Goal: Transaction & Acquisition: Purchase product/service

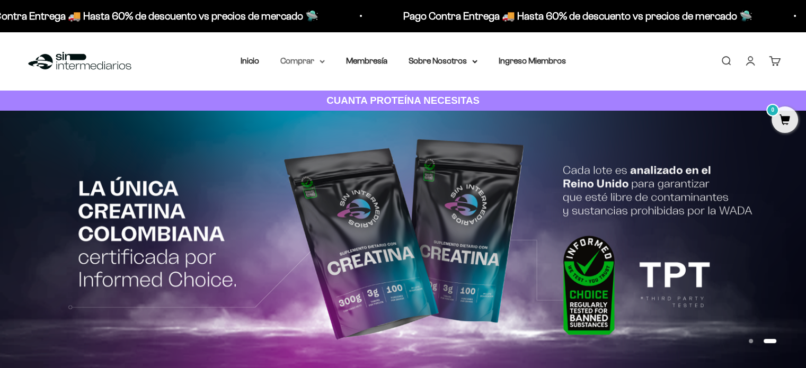
click at [305, 63] on summary "Comprar" at bounding box center [302, 61] width 44 height 14
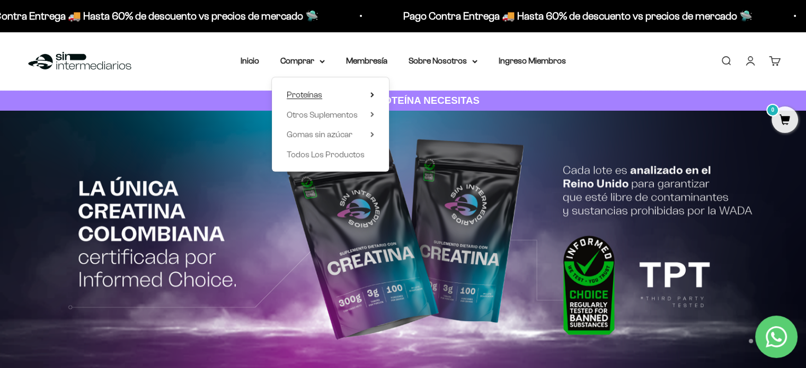
click at [369, 91] on summary "Proteínas" at bounding box center [330, 95] width 87 height 14
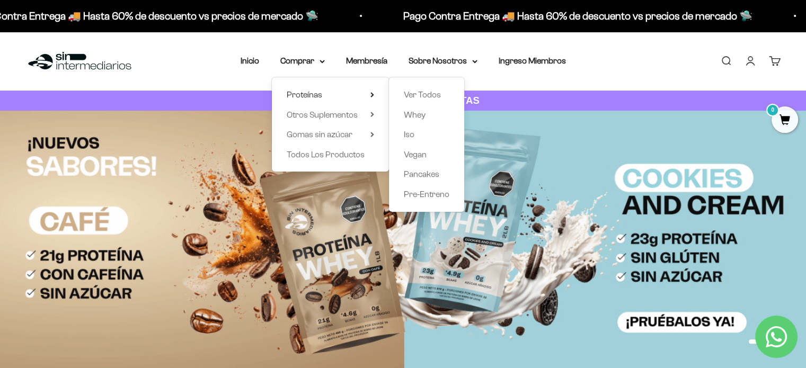
click at [374, 116] on div "Proteínas Ver Todos Whey Iso Vegan" at bounding box center [330, 124] width 117 height 94
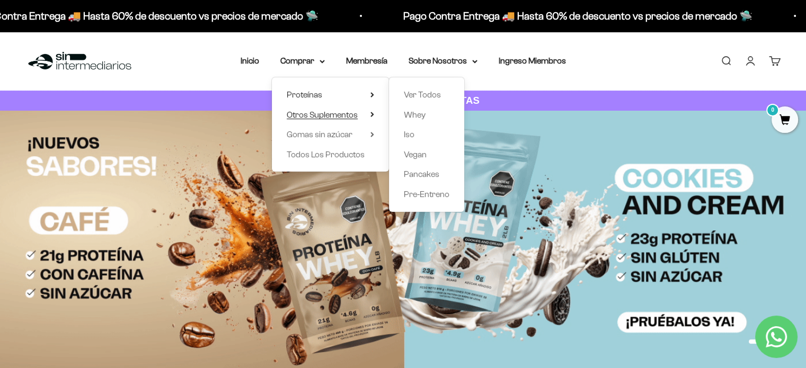
click at [372, 112] on icon at bounding box center [372, 114] width 4 height 5
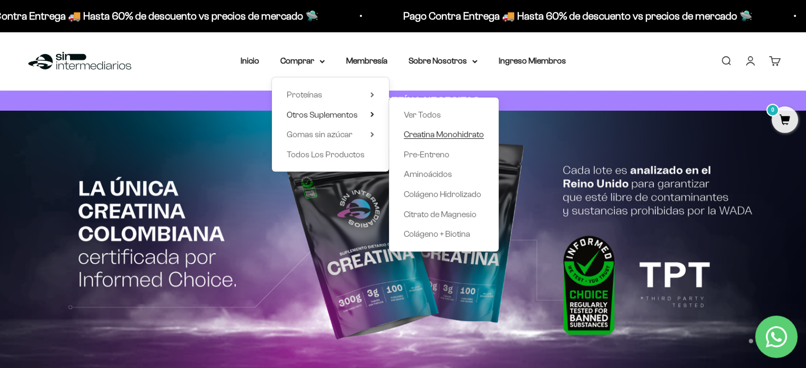
click at [463, 132] on span "Creatina Monohidrato" at bounding box center [444, 134] width 80 height 9
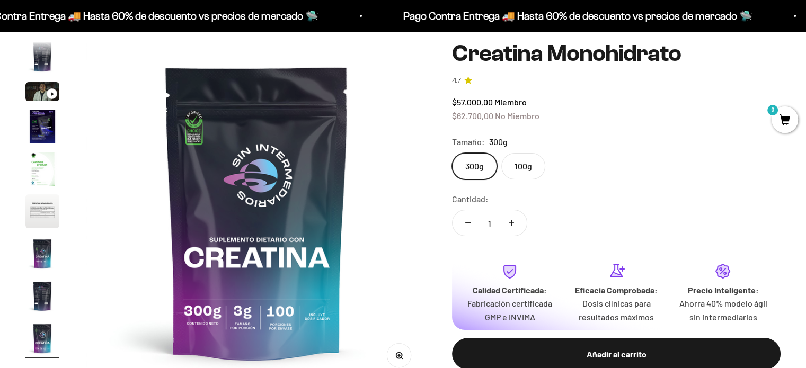
scroll to position [106, 0]
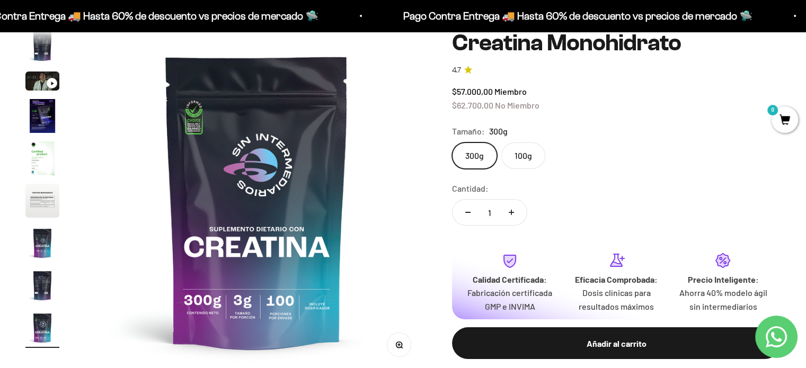
click at [477, 163] on label "300g" at bounding box center [474, 155] width 45 height 26
click at [452, 142] on input "300g" at bounding box center [451, 142] width 1 height 1
click at [538, 150] on label "100g" at bounding box center [523, 155] width 44 height 26
click at [452, 142] on input "100g" at bounding box center [451, 142] width 1 height 1
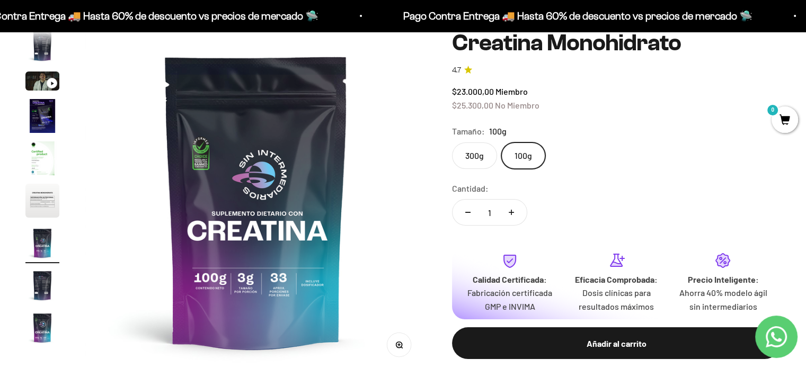
click at [479, 153] on label "300g" at bounding box center [474, 155] width 45 height 26
click at [452, 142] on input "300g" at bounding box center [451, 142] width 1 height 1
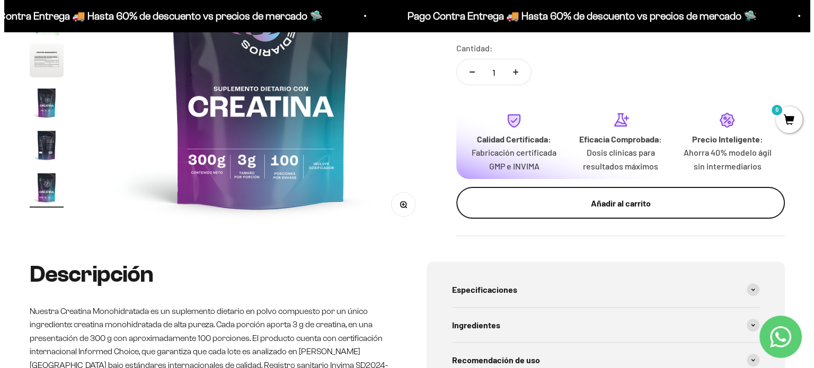
scroll to position [265, 0]
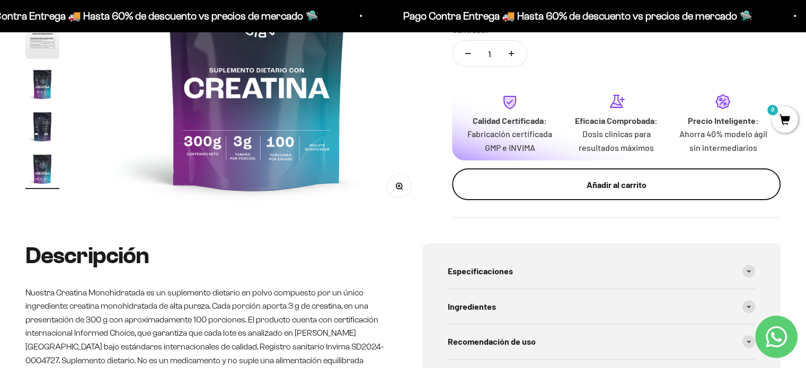
click at [569, 177] on button "Añadir al carrito" at bounding box center [616, 184] width 328 height 32
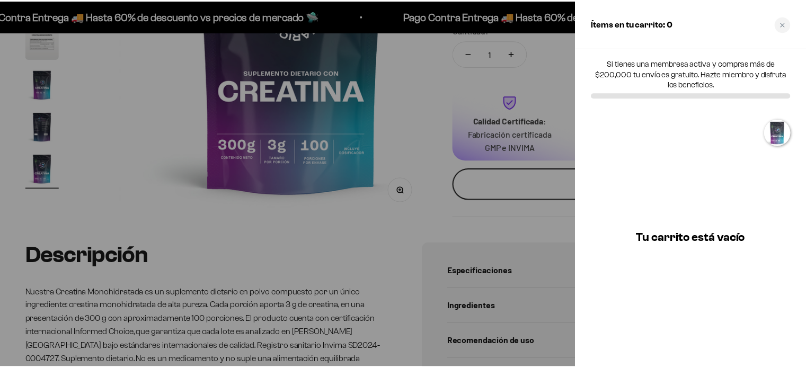
scroll to position [0, 2871]
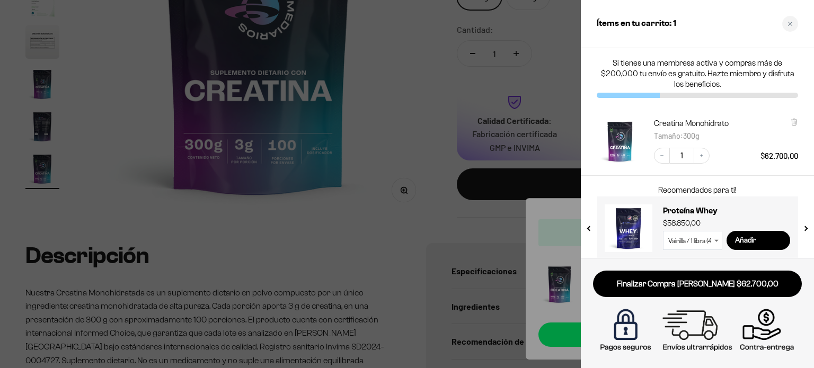
click at [609, 69] on p "Si tienes una membresa activa y compras más de $200,000 tu envío es gratuito. H…" at bounding box center [696, 74] width 201 height 32
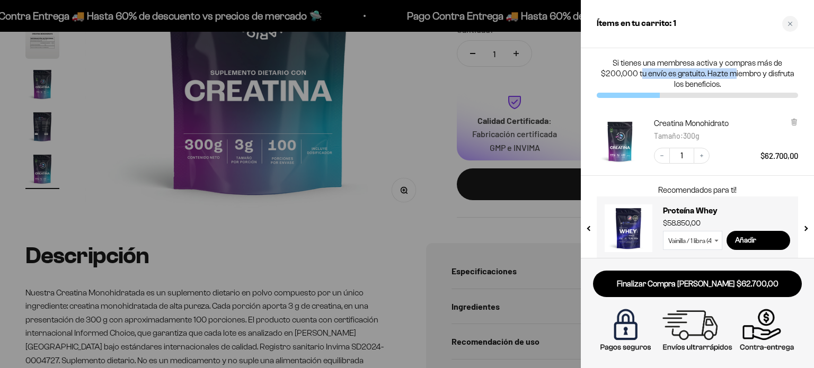
drag, startPoint x: 641, startPoint y: 73, endPoint x: 752, endPoint y: 89, distance: 111.9
click at [752, 89] on p "Si tienes una membresa activa y compras más de $200,000 tu envío es gratuito. H…" at bounding box center [696, 74] width 201 height 32
click at [792, 24] on div "Close cart" at bounding box center [790, 24] width 16 height 16
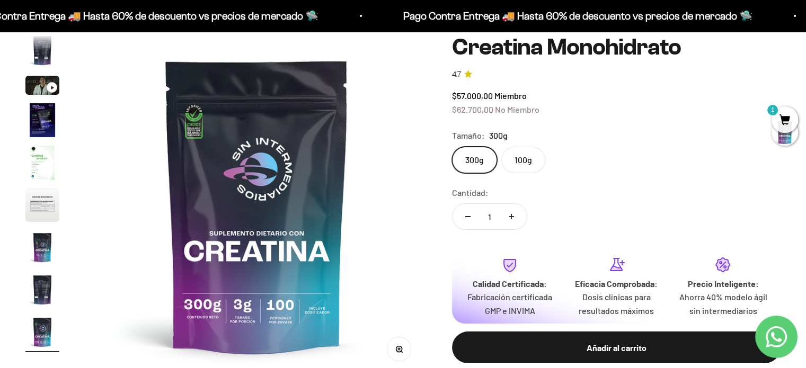
scroll to position [0, 0]
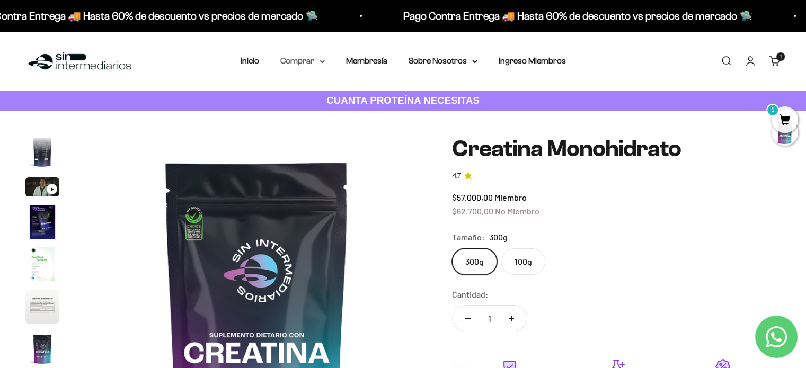
click at [315, 56] on summary "Comprar" at bounding box center [302, 61] width 44 height 14
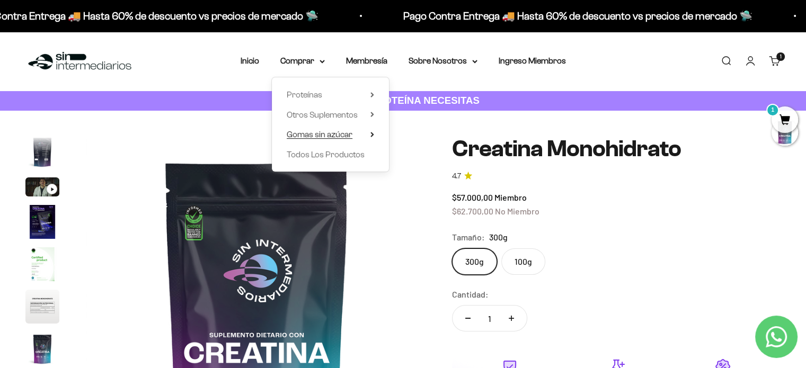
click at [373, 135] on icon at bounding box center [372, 134] width 4 height 5
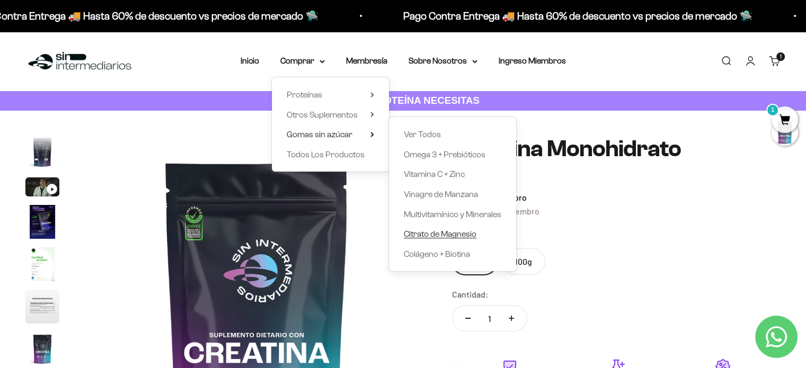
click at [449, 231] on span "Citrato de Magnesio" at bounding box center [440, 233] width 73 height 9
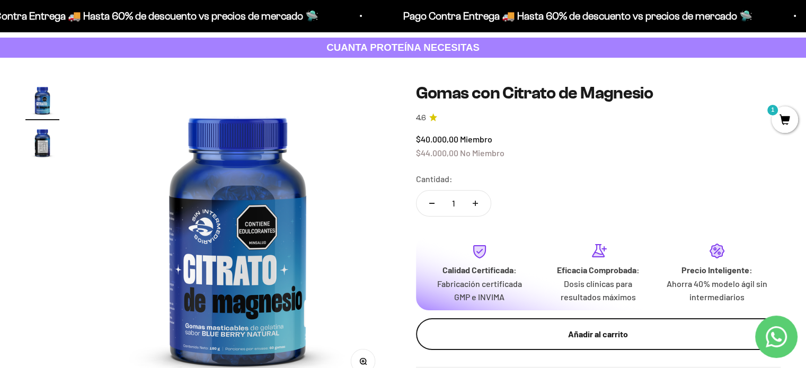
scroll to position [106, 0]
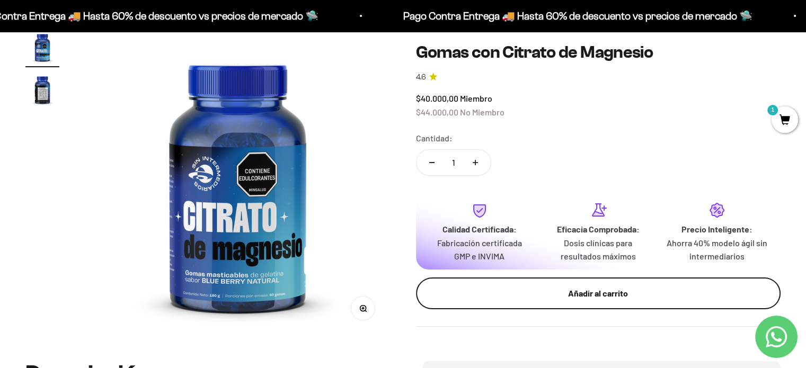
click at [536, 287] on div "Añadir al carrito" at bounding box center [598, 294] width 323 height 14
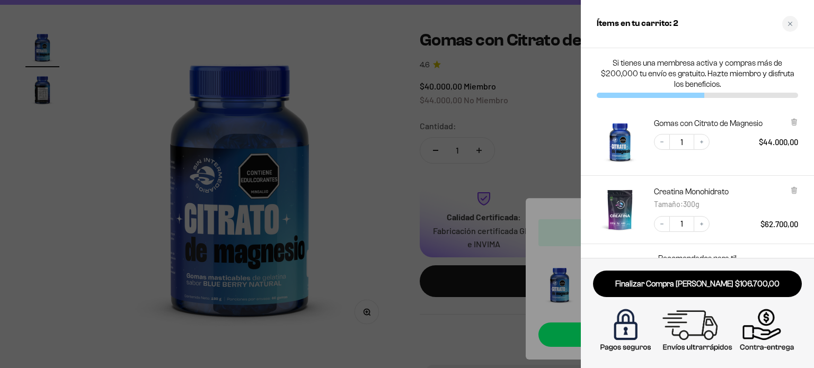
click at [360, 252] on div at bounding box center [407, 184] width 814 height 368
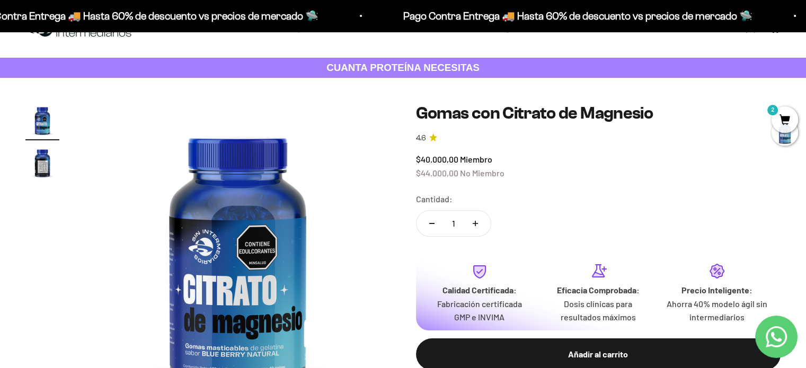
scroll to position [0, 0]
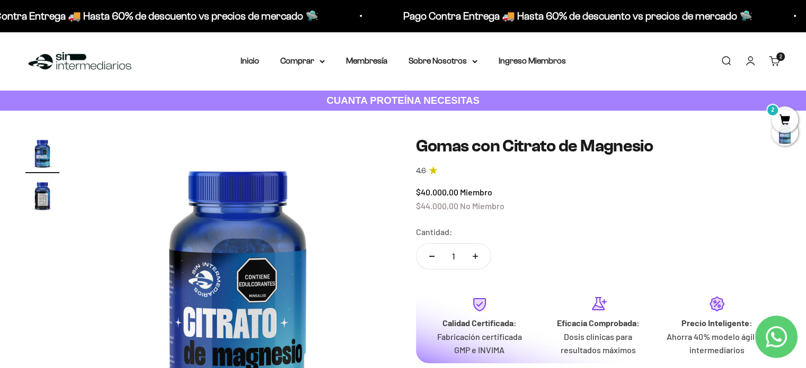
drag, startPoint x: 325, startPoint y: 55, endPoint x: 326, endPoint y: 60, distance: 5.4
click at [325, 57] on nav "Inicio Comprar Proteínas Ver Todos Whey Iso Vegan" at bounding box center [402, 61] width 325 height 14
click at [322, 70] on div "Menú Buscar Inicio Comprar Proteínas Ver Todos Whey Iso Vegan Pancakes Pre-Entr…" at bounding box center [403, 61] width 806 height 59
click at [320, 60] on icon at bounding box center [322, 61] width 4 height 2
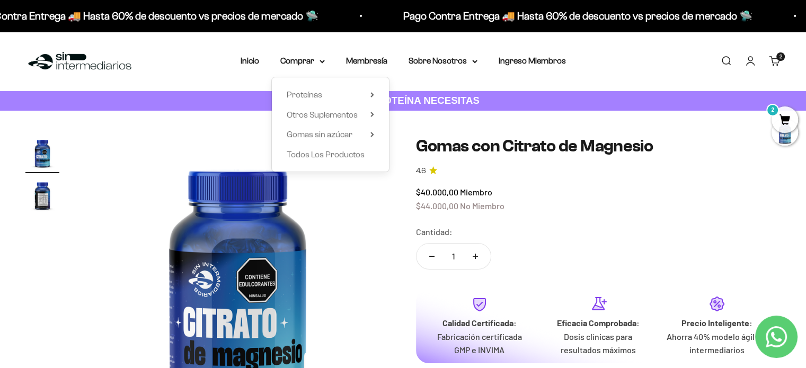
click at [376, 131] on div "Proteínas Ver Todos Whey Iso Vegan" at bounding box center [330, 124] width 117 height 94
click at [372, 136] on icon at bounding box center [372, 134] width 2 height 4
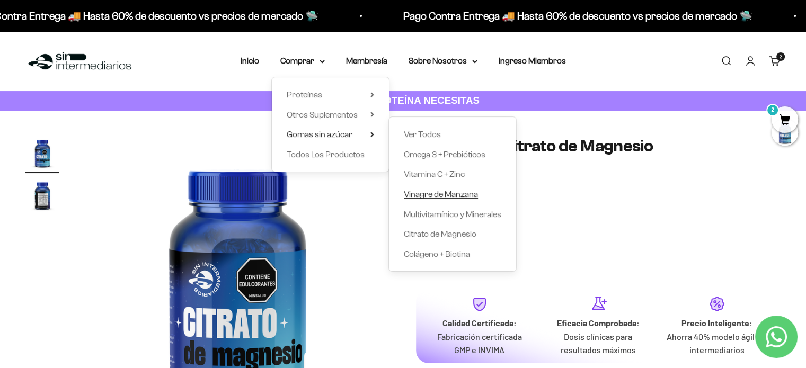
click at [455, 190] on span "Vinagre de Manzana" at bounding box center [441, 194] width 74 height 9
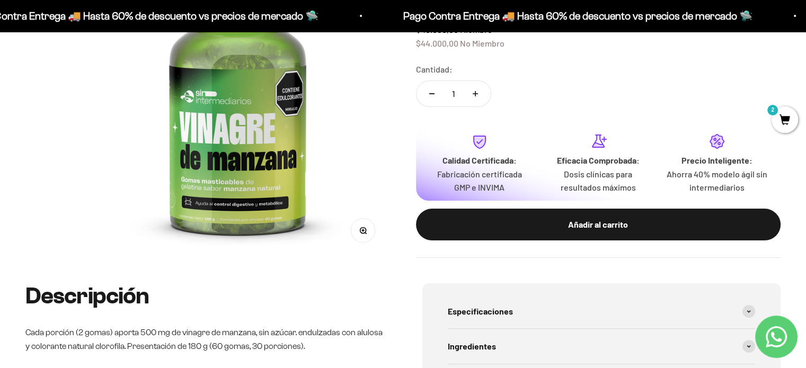
scroll to position [265, 0]
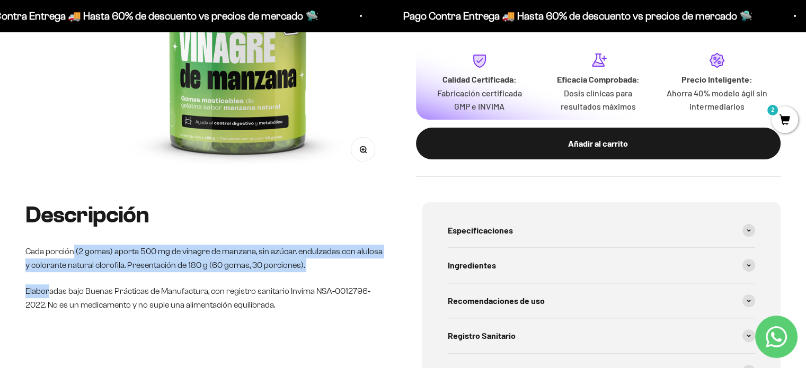
drag, startPoint x: 74, startPoint y: 254, endPoint x: 49, endPoint y: 284, distance: 38.7
click at [49, 284] on div "Descripción Cada porción (2 gomas) aporta 500 mg de vinagre de manzana, sin azú…" at bounding box center [204, 257] width 359 height 110
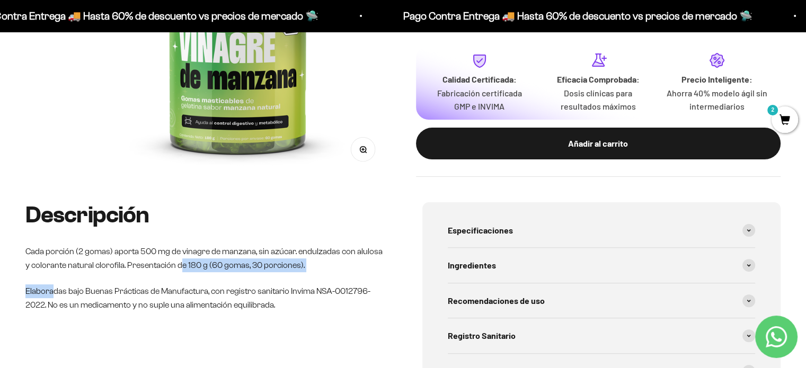
drag, startPoint x: 66, startPoint y: 260, endPoint x: 174, endPoint y: 270, distance: 108.5
click at [174, 270] on div "Descripción Cada porción (2 gomas) aporta 500 mg de vinagre de manzana, sin azú…" at bounding box center [204, 257] width 359 height 110
click at [151, 273] on div "Descripción Cada porción (2 gomas) aporta 500 mg de vinagre de manzana, sin azú…" at bounding box center [204, 257] width 359 height 110
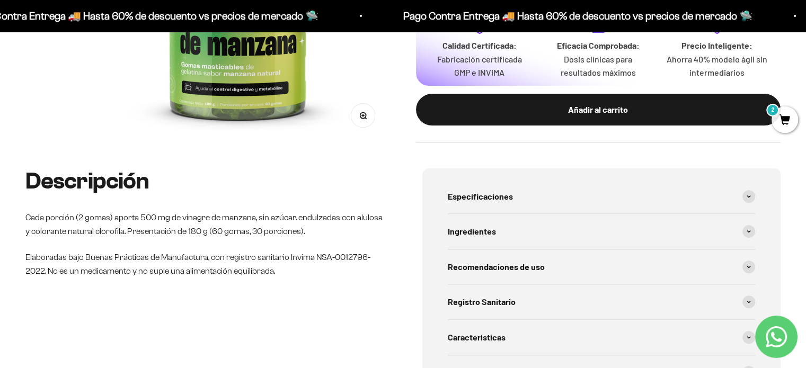
scroll to position [318, 0]
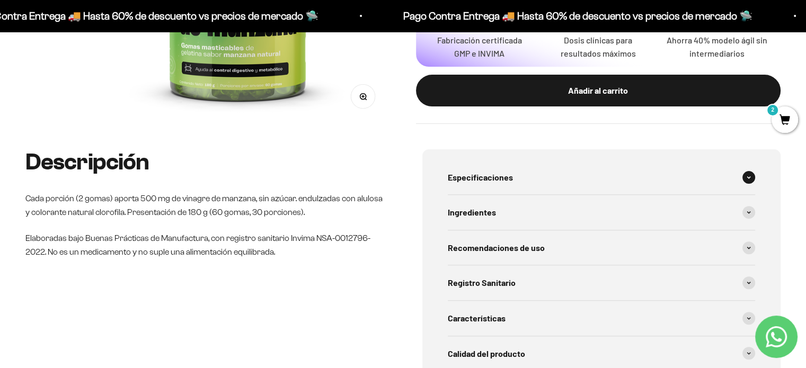
click at [474, 184] on span "Especificaciones" at bounding box center [480, 178] width 65 height 14
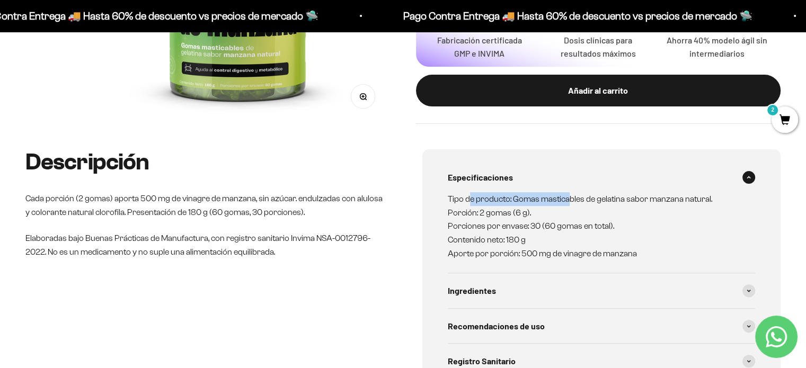
drag, startPoint x: 470, startPoint y: 200, endPoint x: 567, endPoint y: 204, distance: 97.0
click at [567, 204] on p "Tipo de producto: Gomas masticables de gelatina sabor manzana natural. Porción:…" at bounding box center [595, 226] width 295 height 68
click at [541, 277] on div "Ingredientes" at bounding box center [602, 290] width 308 height 35
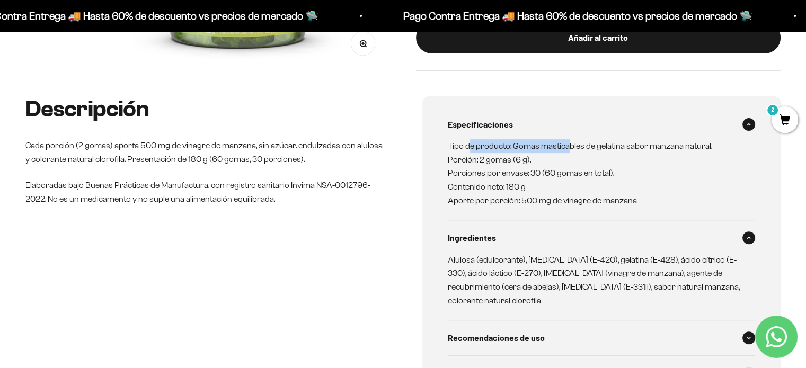
click at [536, 347] on div "Recomendaciones de uso" at bounding box center [602, 337] width 308 height 35
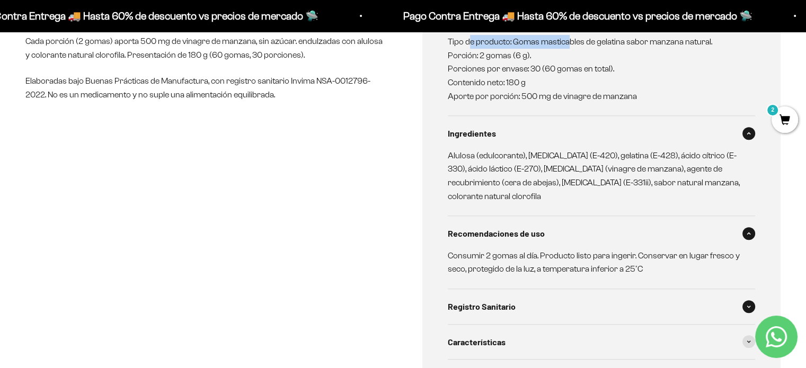
scroll to position [477, 0]
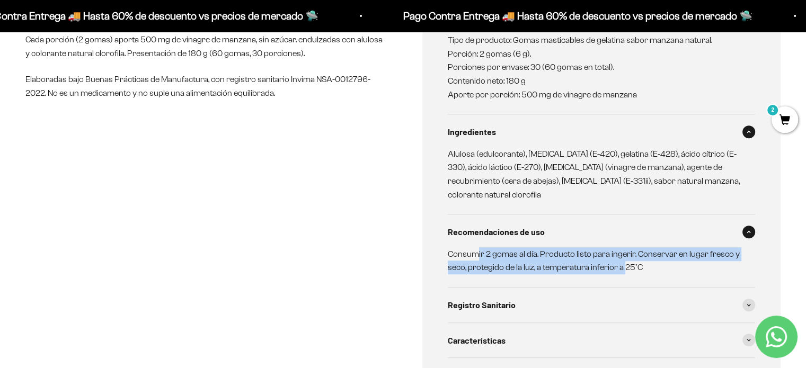
drag, startPoint x: 477, startPoint y: 250, endPoint x: 625, endPoint y: 269, distance: 148.4
click at [625, 269] on p "Consumir 2 gomas al día. Producto listo para ingerir. Conservar en lugar fresco…" at bounding box center [595, 260] width 295 height 27
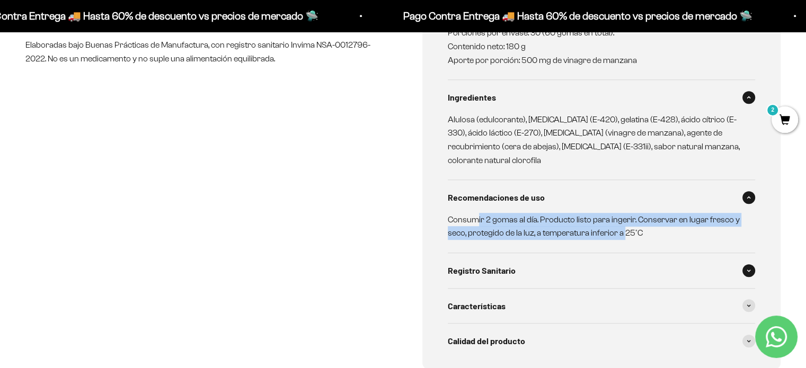
scroll to position [530, 0]
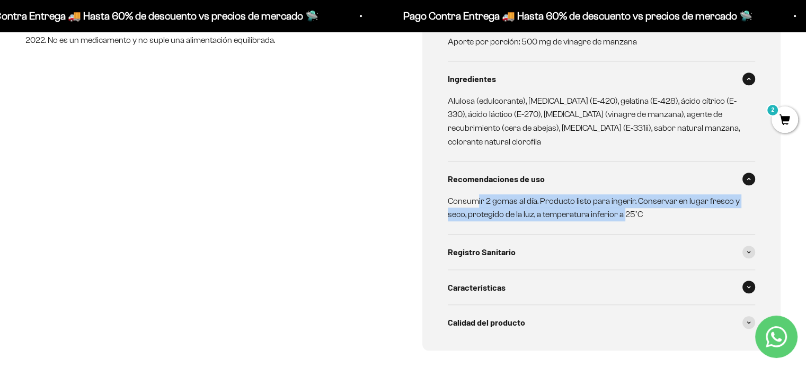
click at [515, 290] on div "Características" at bounding box center [602, 287] width 308 height 35
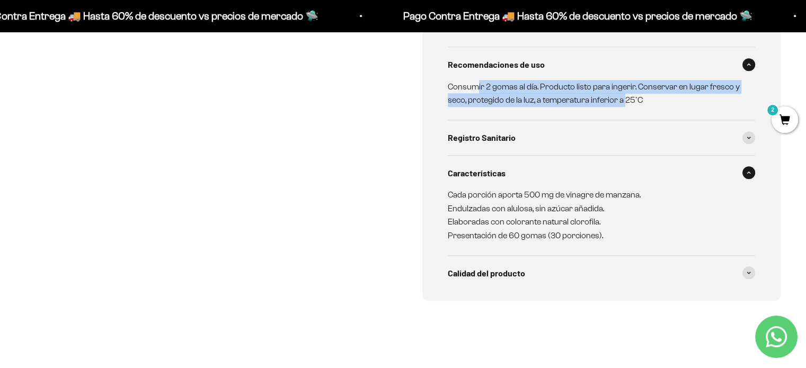
scroll to position [689, 0]
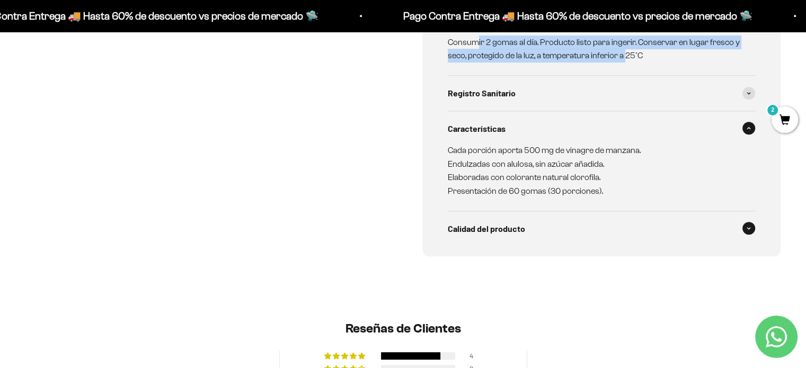
click at [517, 230] on span "Calidad del producto" at bounding box center [486, 229] width 77 height 14
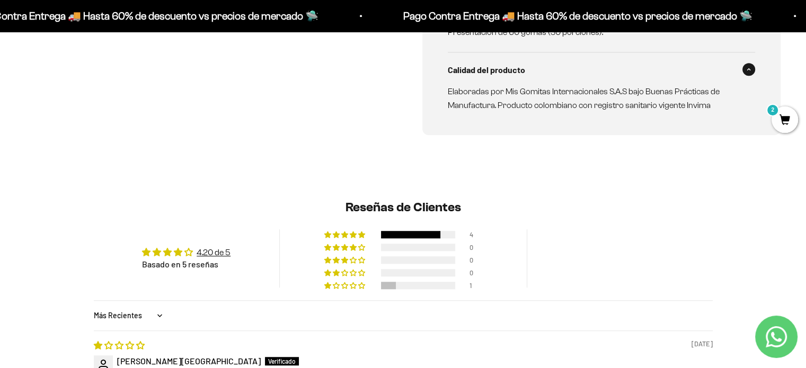
scroll to position [953, 0]
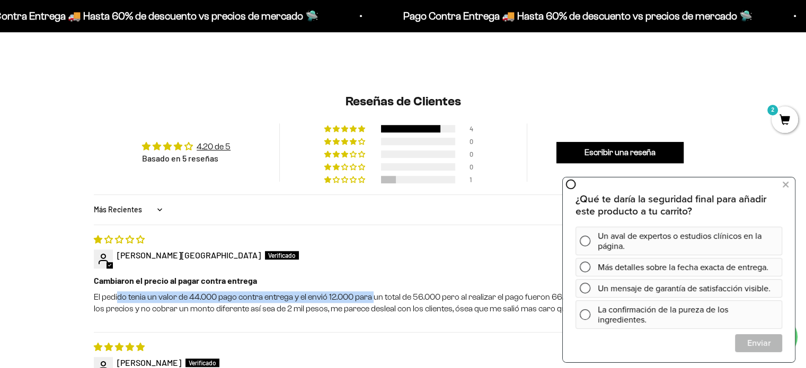
drag, startPoint x: 119, startPoint y: 299, endPoint x: 373, endPoint y: 298, distance: 254.3
click at [373, 298] on p "El pedido tenia un valor de 44.000 pago contra entrega y el envió 12.000 para u…" at bounding box center [403, 303] width 619 height 24
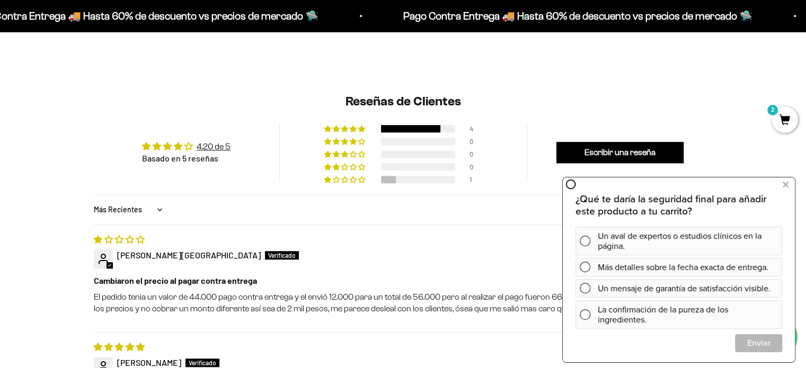
click at [420, 266] on div at bounding box center [403, 265] width 619 height 8
click at [506, 269] on div at bounding box center [403, 265] width 619 height 8
click at [786, 185] on icon at bounding box center [785, 185] width 6 height 14
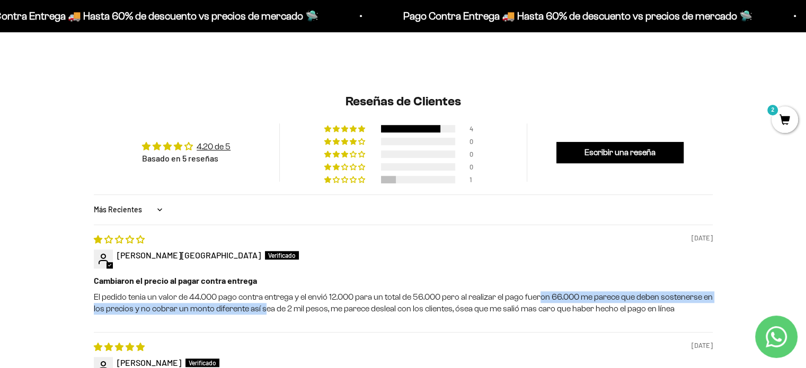
drag, startPoint x: 540, startPoint y: 298, endPoint x: 263, endPoint y: 322, distance: 278.6
click at [263, 322] on div "08/15/2025 Francy Jarithssa Palacios Valencia Cambiaron el precio al pagar cont…" at bounding box center [403, 279] width 619 height 108
click at [261, 328] on div "08/15/2025 Francy Jarithssa Palacios Valencia Cambiaron el precio al pagar cont…" at bounding box center [403, 279] width 619 height 108
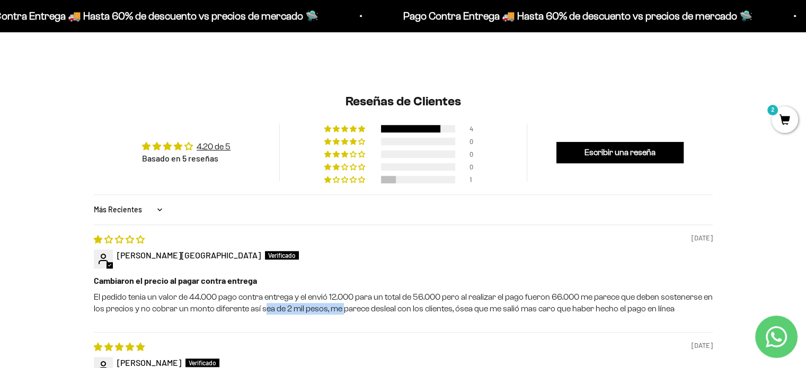
drag, startPoint x: 264, startPoint y: 311, endPoint x: 341, endPoint y: 310, distance: 76.8
click at [341, 310] on p "El pedido tenia un valor de 44.000 pago contra entrega y el envió 12.000 para u…" at bounding box center [403, 303] width 619 height 24
click at [343, 329] on div "08/15/2025 Francy Jarithssa Palacios Valencia Cambiaron el precio al pagar cont…" at bounding box center [403, 279] width 619 height 108
drag, startPoint x: 369, startPoint y: 311, endPoint x: 463, endPoint y: 329, distance: 96.5
click at [463, 329] on div "08/15/2025 Francy Jarithssa Palacios Valencia Cambiaron el precio al pagar cont…" at bounding box center [403, 279] width 619 height 108
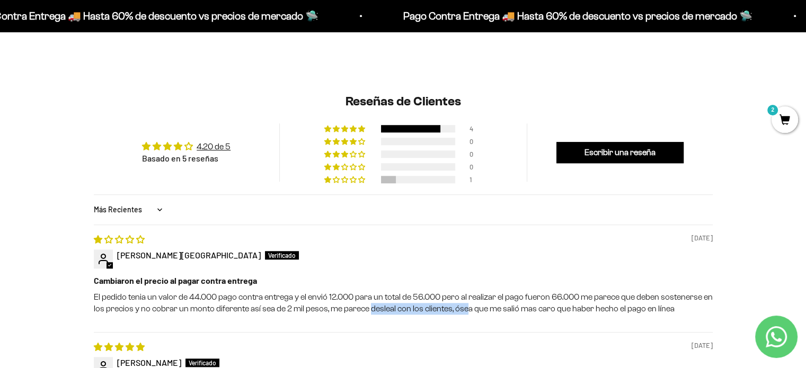
click at [463, 329] on div "08/15/2025 Francy Jarithssa Palacios Valencia Cambiaron el precio al pagar cont…" at bounding box center [403, 279] width 619 height 108
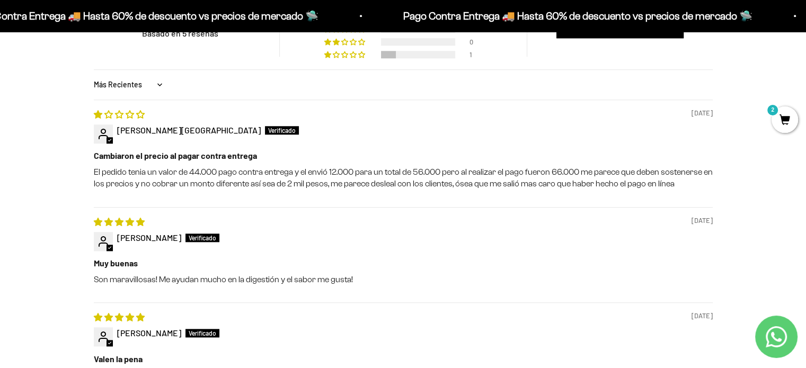
scroll to position [1112, 0]
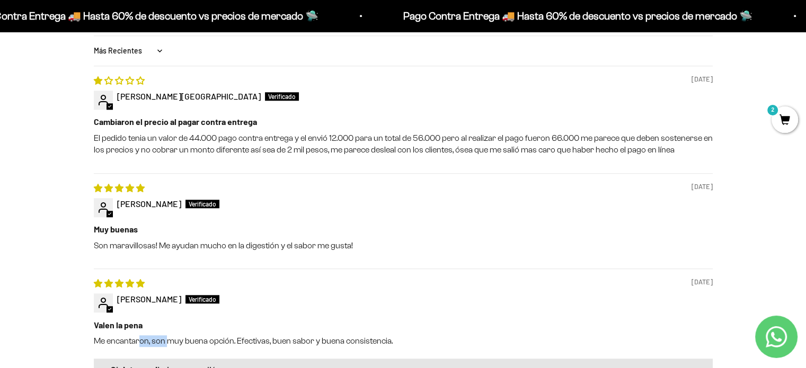
drag, startPoint x: 138, startPoint y: 345, endPoint x: 233, endPoint y: 343, distance: 95.4
click at [204, 343] on p "Me encantaron, son muy buena opción. Efectivas, buen sabor y buena consistencia." at bounding box center [403, 341] width 619 height 12
click at [271, 343] on p "Me encantaron, son muy buena opción. Efectivas, buen sabor y buena consistencia." at bounding box center [403, 341] width 619 height 12
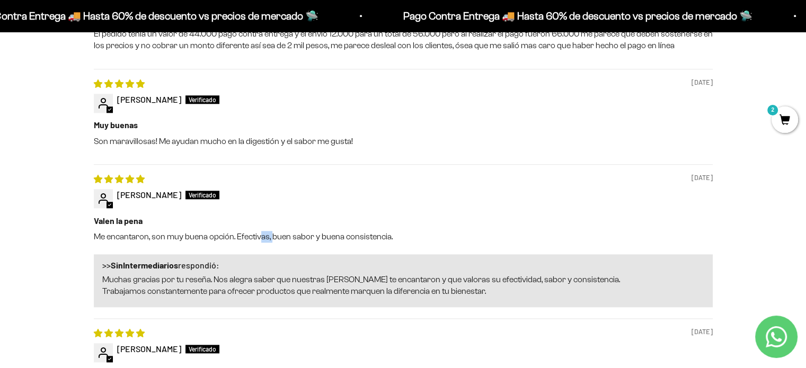
scroll to position [1218, 0]
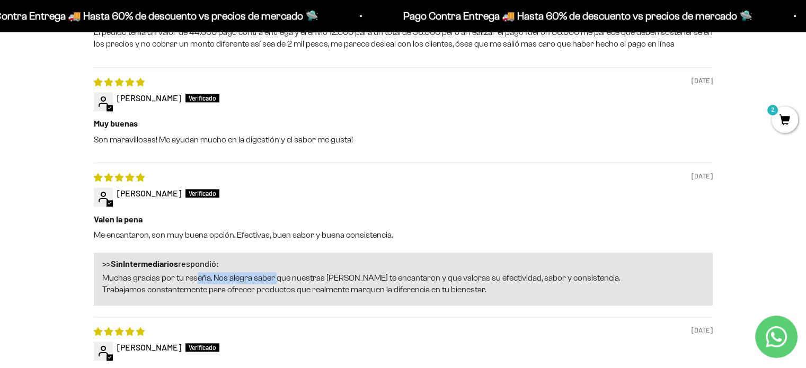
drag, startPoint x: 227, startPoint y: 281, endPoint x: 275, endPoint y: 281, distance: 48.7
click at [275, 281] on p "Muchas gracias por tu reseña. Nos alegra saber que nuestras gomas de vinagre te…" at bounding box center [403, 284] width 602 height 24
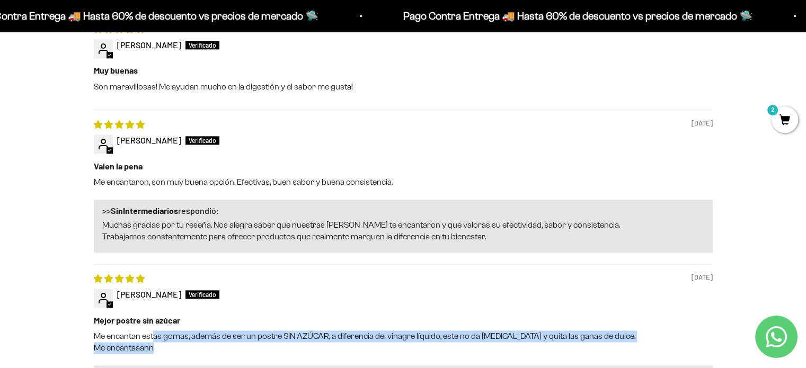
drag, startPoint x: 157, startPoint y: 337, endPoint x: 311, endPoint y: 351, distance: 154.3
click at [311, 351] on p "Me encantan estas gomas, además de ser un postre SIN AZÚCAR, a diferencia del v…" at bounding box center [403, 343] width 619 height 24
click at [312, 350] on p "Me encantan estas gomas, además de ser un postre SIN AZÚCAR, a diferencia del v…" at bounding box center [403, 343] width 619 height 24
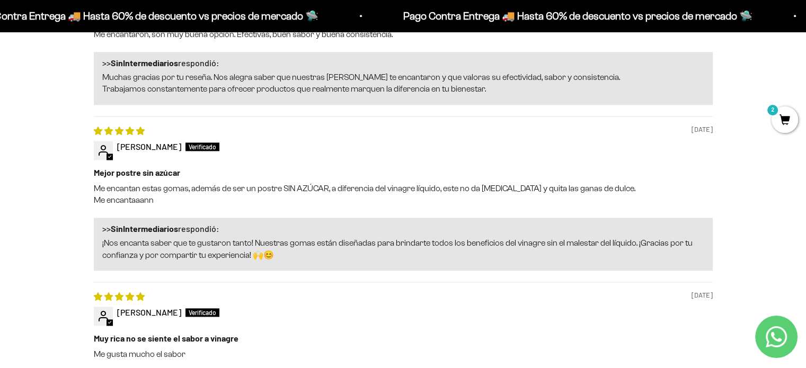
scroll to position [1483, 0]
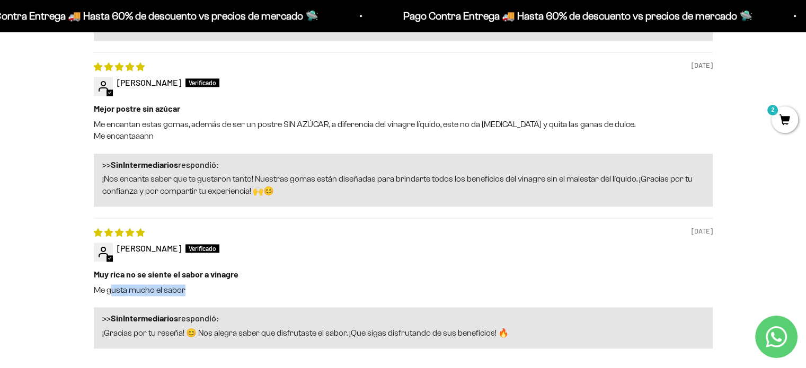
drag, startPoint x: 112, startPoint y: 291, endPoint x: 205, endPoint y: 297, distance: 92.9
click at [205, 296] on p "Me gusta mucho el sabor" at bounding box center [403, 290] width 619 height 12
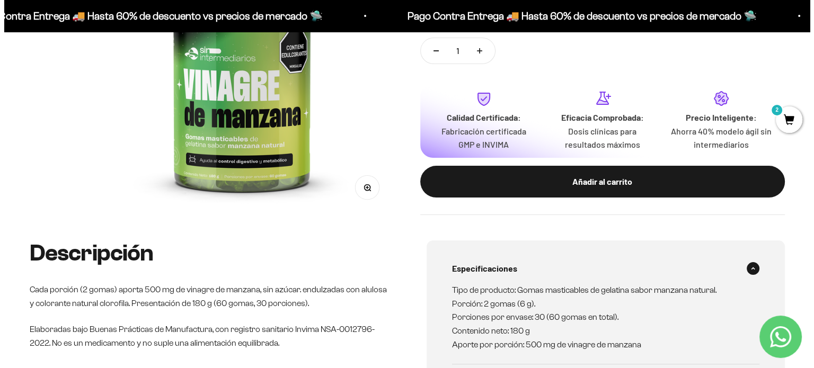
scroll to position [159, 0]
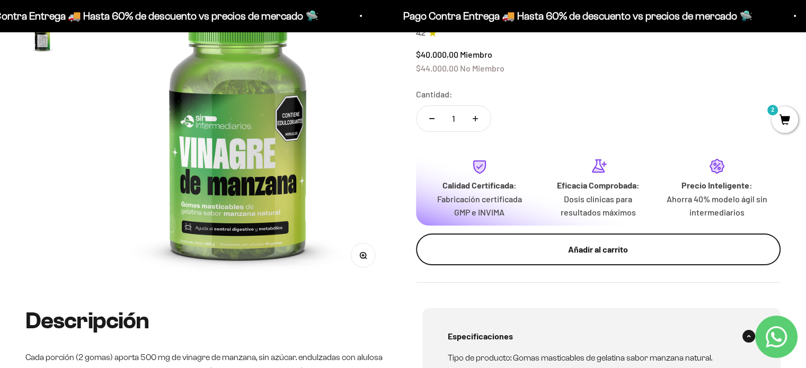
click at [523, 247] on div "Añadir al carrito" at bounding box center [598, 250] width 323 height 14
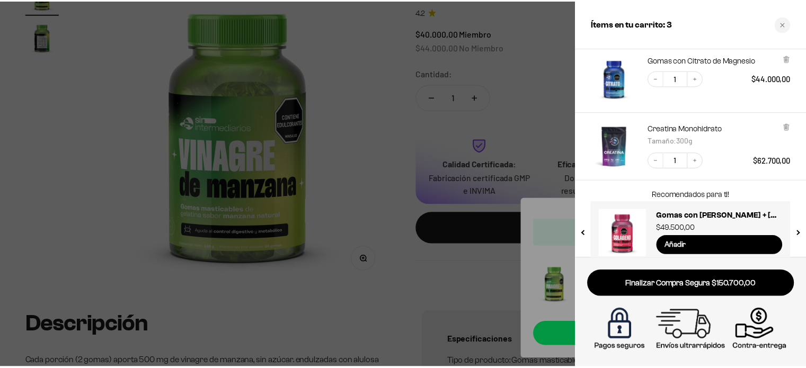
scroll to position [146, 0]
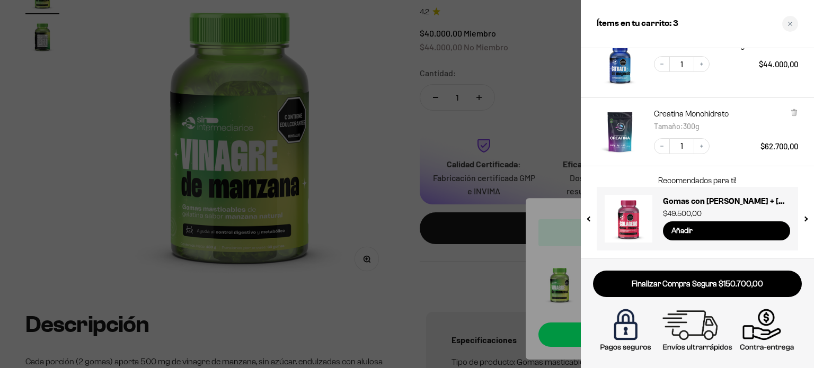
click at [383, 125] on div at bounding box center [407, 184] width 814 height 368
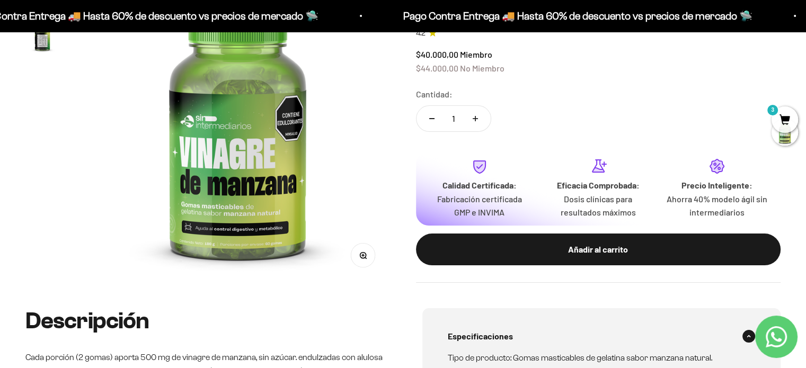
scroll to position [0, 0]
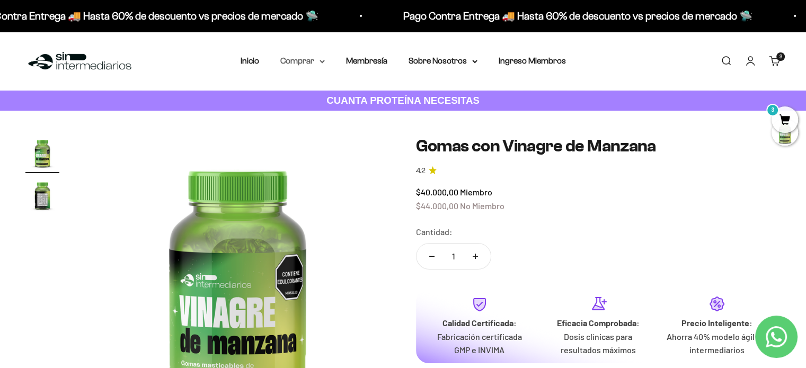
click at [321, 62] on icon at bounding box center [322, 61] width 4 height 2
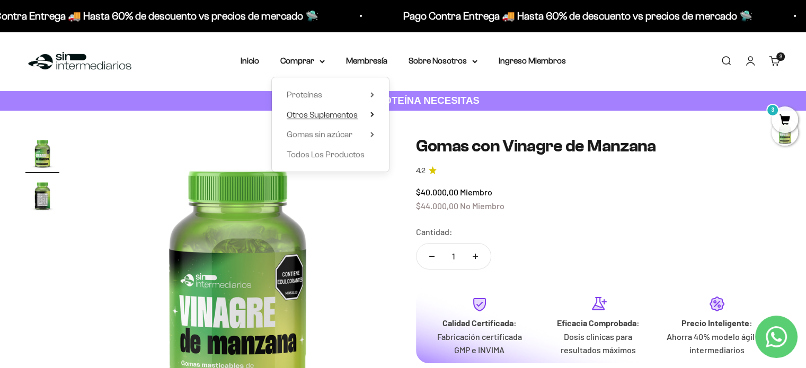
click at [373, 111] on summary "Otros Suplementos" at bounding box center [330, 115] width 87 height 14
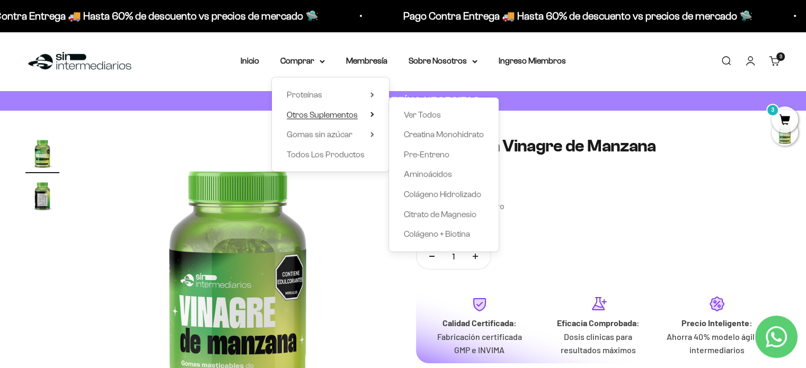
click at [373, 120] on summary "Otros Suplementos" at bounding box center [330, 115] width 87 height 14
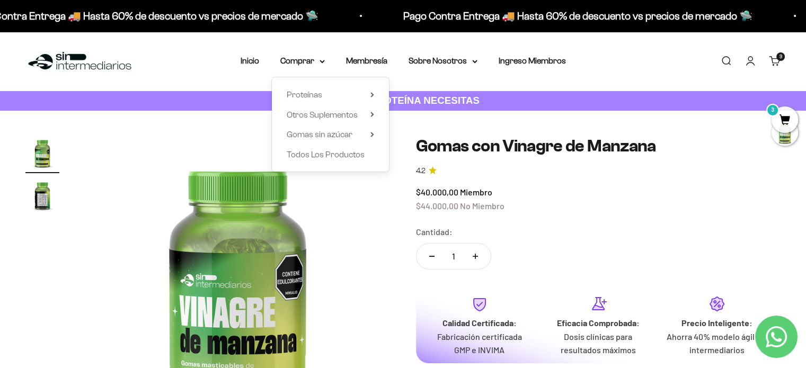
click at [374, 118] on div "Proteínas Ver Todos Whey Iso Vegan" at bounding box center [330, 124] width 117 height 94
click at [371, 114] on icon at bounding box center [372, 114] width 4 height 5
click at [370, 133] on icon at bounding box center [372, 134] width 4 height 5
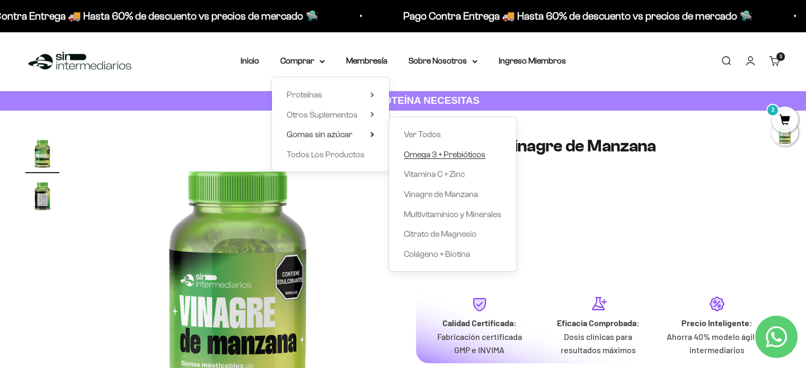
click at [420, 151] on span "Omega 3 + Prebióticos" at bounding box center [445, 154] width 82 height 9
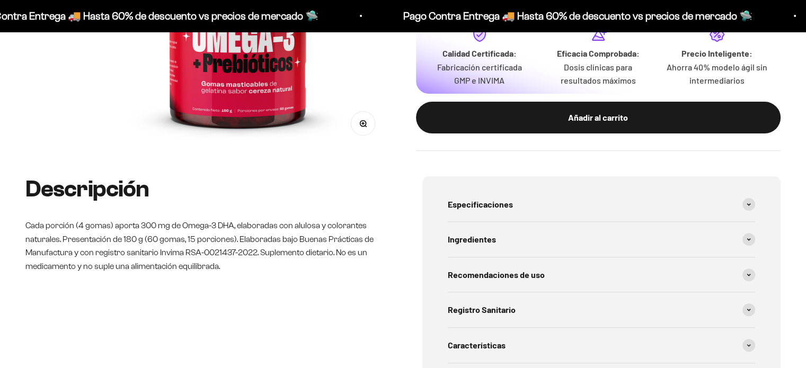
scroll to position [371, 0]
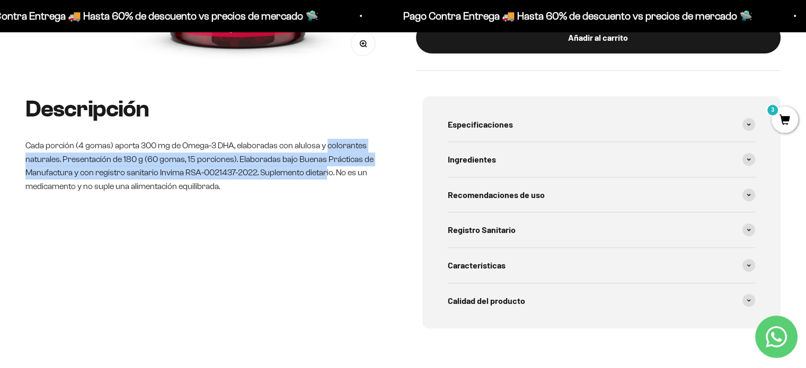
drag, startPoint x: 325, startPoint y: 150, endPoint x: 325, endPoint y: 180, distance: 29.7
click at [325, 180] on p "Cada porción (4 gomas) aporta 300 mg de Omega-3 DHA, elaboradas con alulosa y c…" at bounding box center [204, 166] width 359 height 54
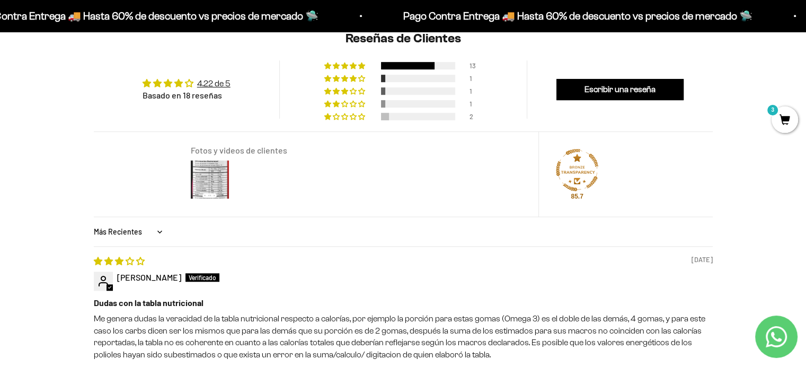
scroll to position [848, 0]
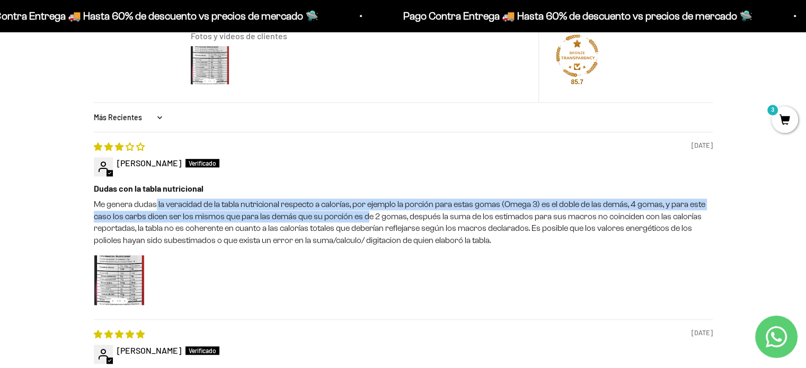
drag, startPoint x: 156, startPoint y: 205, endPoint x: 363, endPoint y: 215, distance: 207.4
click at [363, 215] on p "Me genera dudas la veracidad de la tabla nutricional respecto a calorías, por e…" at bounding box center [403, 223] width 619 height 48
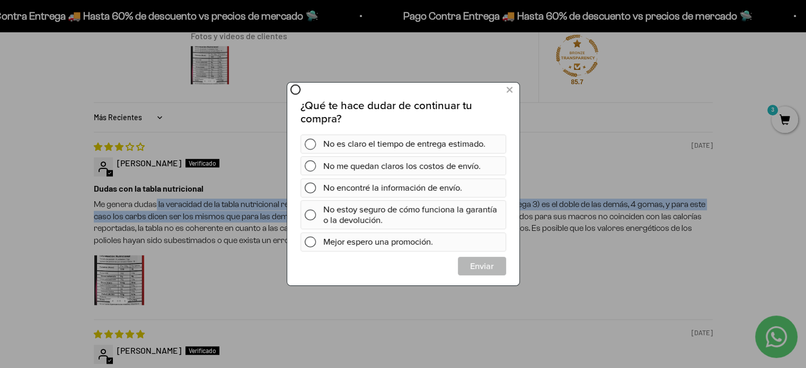
scroll to position [0, 0]
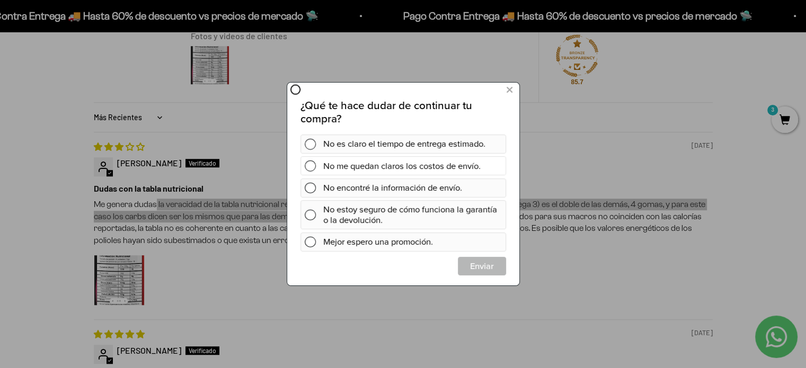
click at [392, 164] on div "No me quedan claros los costos de envío." at bounding box center [412, 165] width 179 height 19
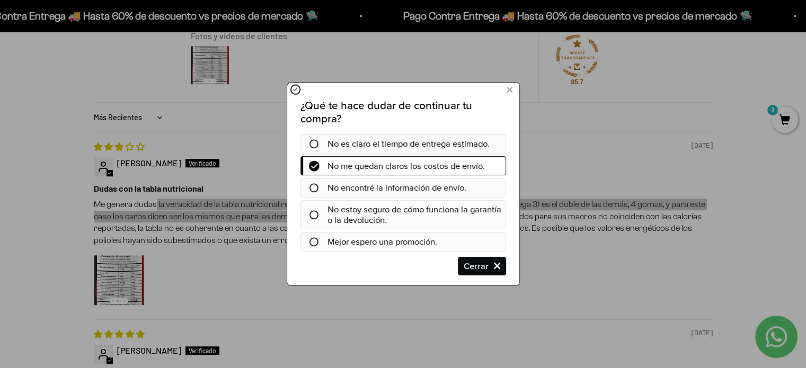
click at [402, 226] on div "No estoy seguro de cómo funciona la garantía o la devolución." at bounding box center [416, 215] width 179 height 30
click at [324, 215] on div at bounding box center [314, 214] width 28 height 9
click at [307, 215] on div at bounding box center [314, 214] width 28 height 9
click at [312, 211] on icon at bounding box center [313, 214] width 9 height 9
click at [314, 215] on icon at bounding box center [313, 214] width 9 height 9
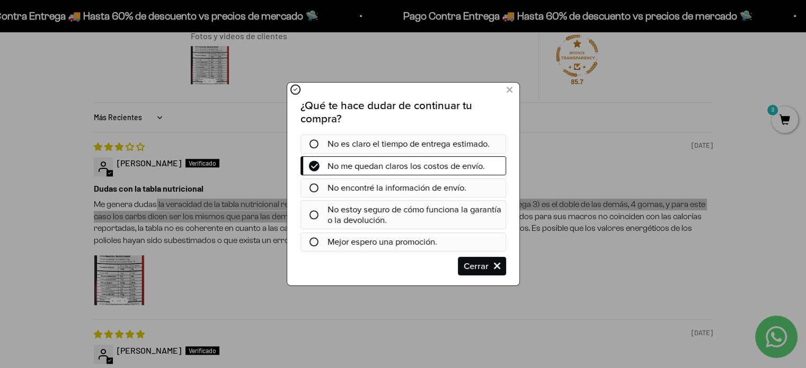
click at [324, 214] on div at bounding box center [314, 214] width 28 height 9
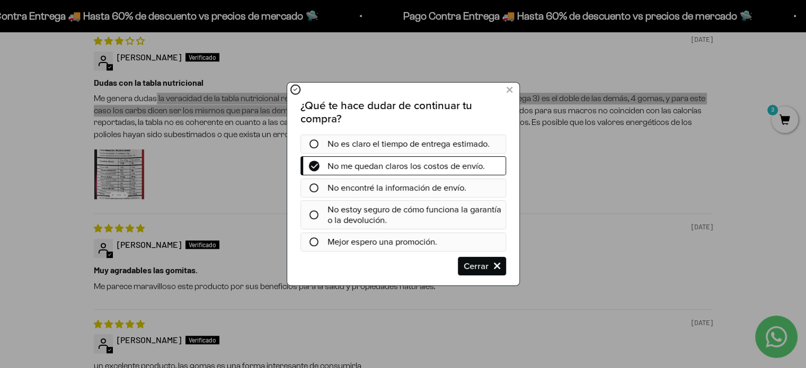
click at [317, 211] on icon at bounding box center [313, 214] width 9 height 9
click at [316, 210] on icon at bounding box center [313, 214] width 9 height 9
click at [310, 162] on icon at bounding box center [313, 165] width 7 height 9
click at [313, 163] on icon at bounding box center [313, 165] width 7 height 9
click at [314, 220] on div at bounding box center [403, 215] width 206 height 30
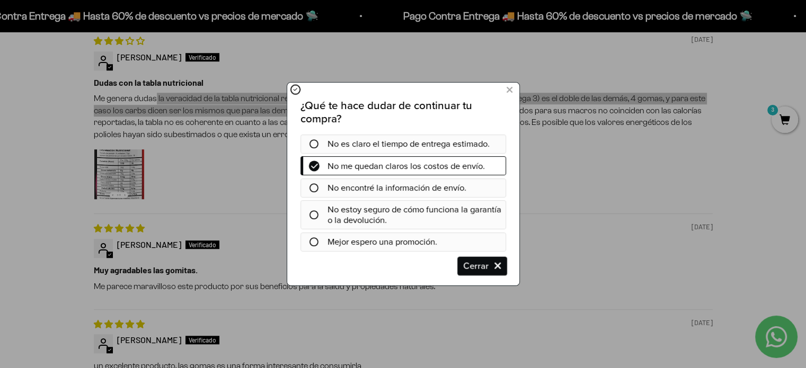
click at [498, 263] on span "Cerrar" at bounding box center [481, 265] width 47 height 19
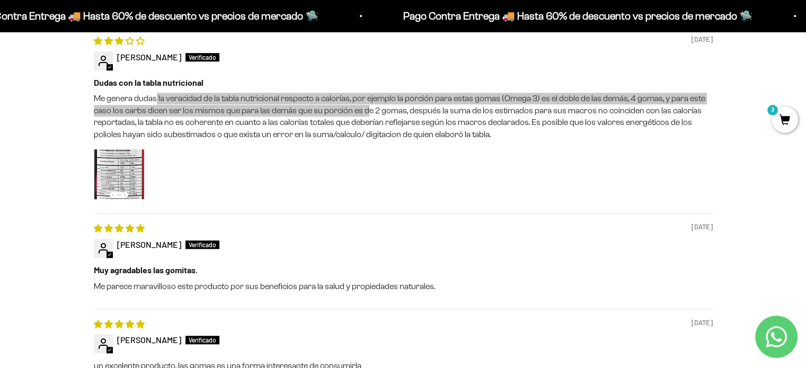
scroll to position [848, 0]
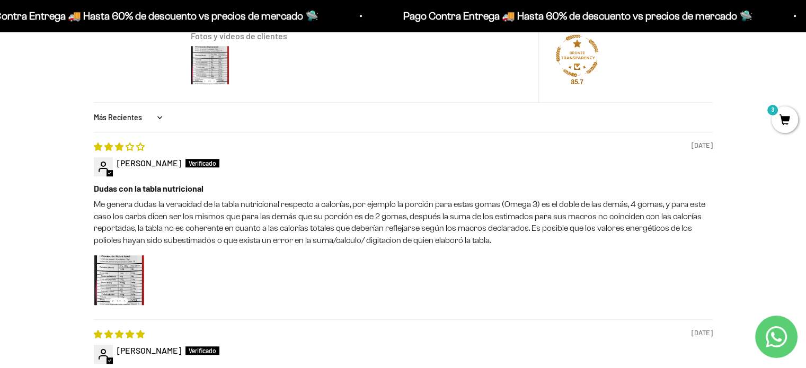
click at [390, 217] on p "Me genera dudas la veracidad de la tabla nutricional respecto a calorías, por e…" at bounding box center [403, 223] width 619 height 48
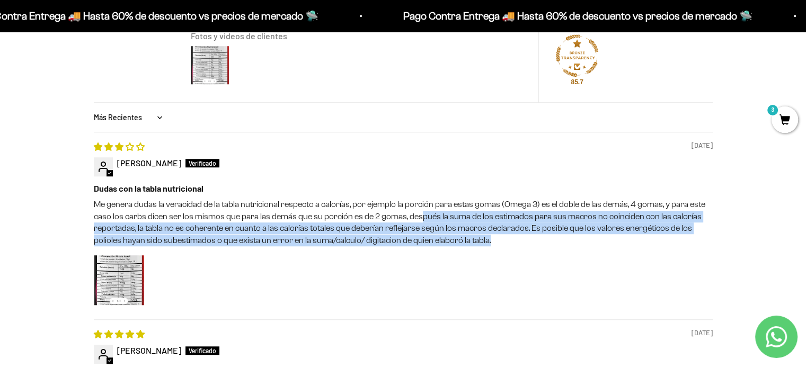
drag, startPoint x: 417, startPoint y: 212, endPoint x: 535, endPoint y: 236, distance: 120.0
click at [535, 236] on p "Me genera dudas la veracidad de la tabla nutricional respecto a calorías, por e…" at bounding box center [403, 223] width 619 height 48
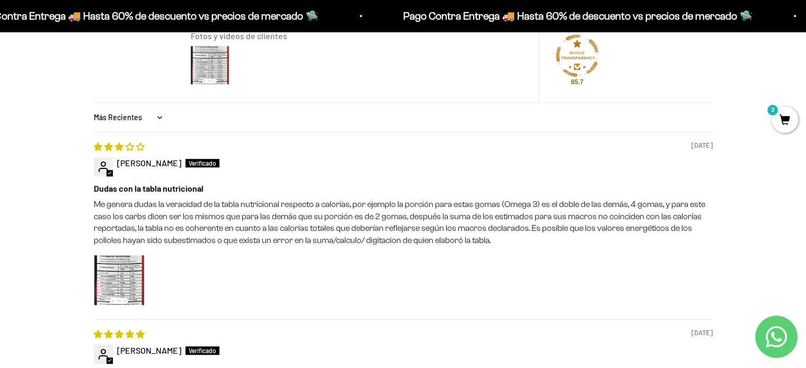
click at [142, 226] on p "Me genera dudas la veracidad de la tabla nutricional respecto a calorías, por e…" at bounding box center [403, 223] width 619 height 48
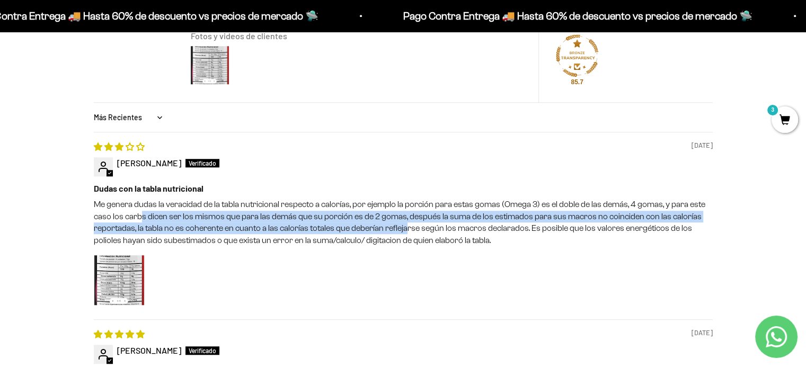
drag, startPoint x: 140, startPoint y: 216, endPoint x: 400, endPoint y: 230, distance: 260.5
click at [403, 230] on p "Me genera dudas la veracidad de la tabla nutricional respecto a calorías, por e…" at bounding box center [403, 223] width 619 height 48
click at [195, 233] on p "Me genera dudas la veracidad de la tabla nutricional respecto a calorías, por e…" at bounding box center [403, 223] width 619 height 48
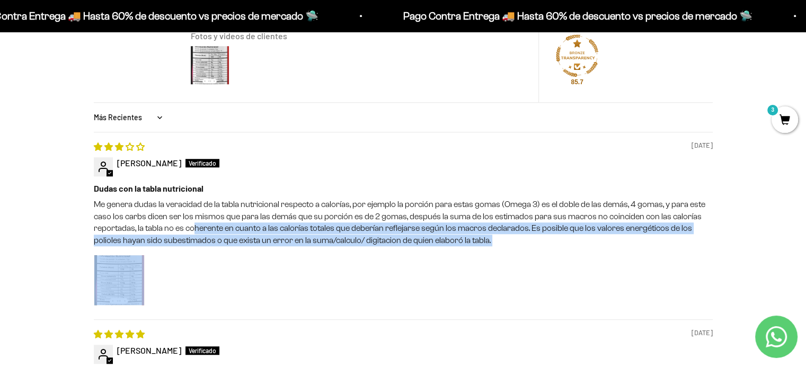
drag, startPoint x: 195, startPoint y: 226, endPoint x: 398, endPoint y: 252, distance: 205.0
click at [398, 252] on div "Dudas con la tabla nutricional Me genera dudas la veracidad de la tabla nutrici…" at bounding box center [403, 246] width 619 height 126
click at [398, 243] on p "Me genera dudas la veracidad de la tabla nutricional respecto a calorías, por e…" at bounding box center [403, 223] width 619 height 48
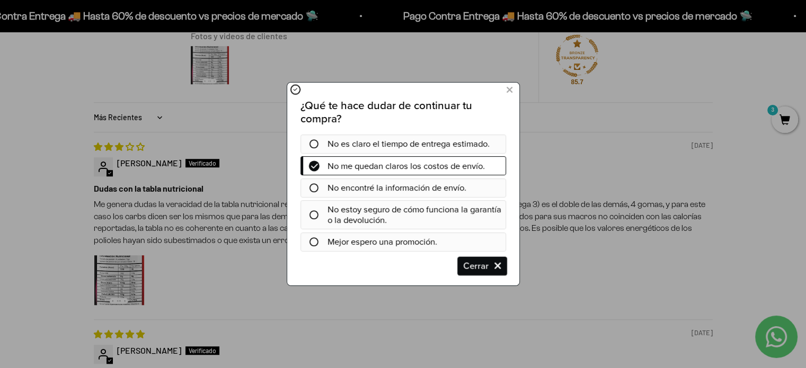
click at [477, 263] on span "Cerrar" at bounding box center [481, 265] width 47 height 19
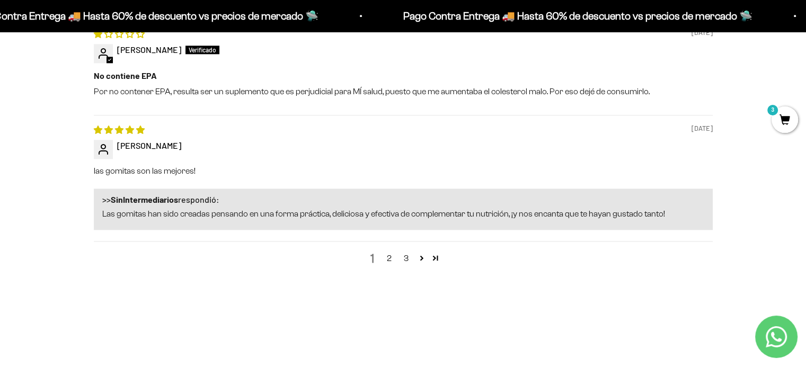
scroll to position [1324, 0]
click at [391, 252] on link "2" at bounding box center [389, 257] width 17 height 13
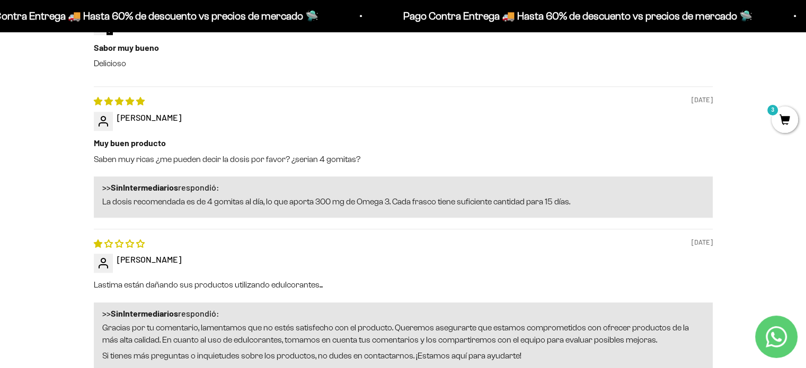
scroll to position [1190, 0]
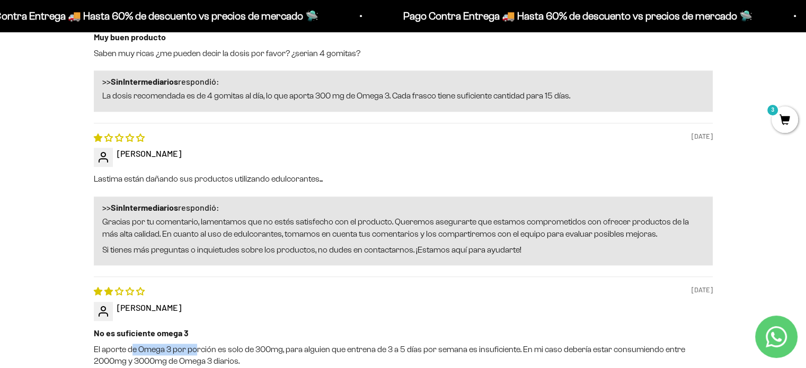
drag, startPoint x: 131, startPoint y: 351, endPoint x: 217, endPoint y: 354, distance: 85.3
click at [203, 351] on p "El aporte de Omega 3 por porción es solo de 300mg, para alguien que entrena de …" at bounding box center [403, 356] width 619 height 24
click at [273, 356] on p "El aporte de Omega 3 por porción es solo de 300mg, para alguien que entrena de …" at bounding box center [403, 356] width 619 height 24
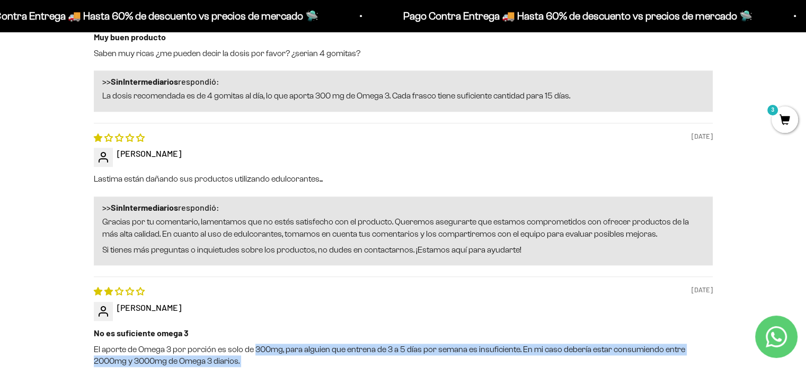
drag, startPoint x: 273, startPoint y: 356, endPoint x: 272, endPoint y: 350, distance: 5.9
click at [272, 350] on p "El aporte de Omega 3 por porción es solo de 300mg, para alguien que entrena de …" at bounding box center [403, 356] width 619 height 24
click at [272, 344] on p "El aporte de Omega 3 por porción es solo de 300mg, para alguien que entrena de …" at bounding box center [403, 356] width 619 height 24
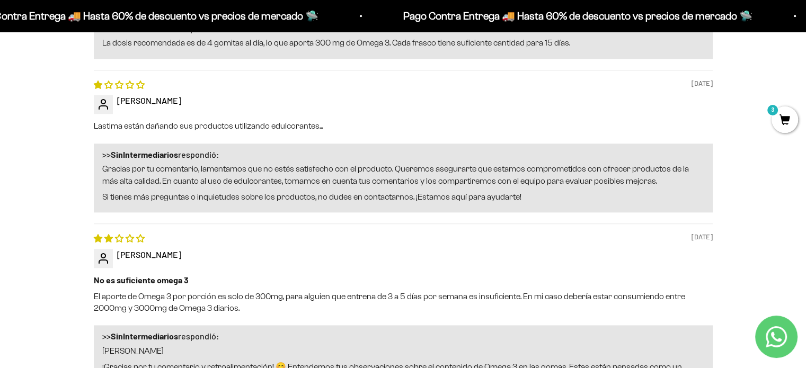
scroll to position [1296, 0]
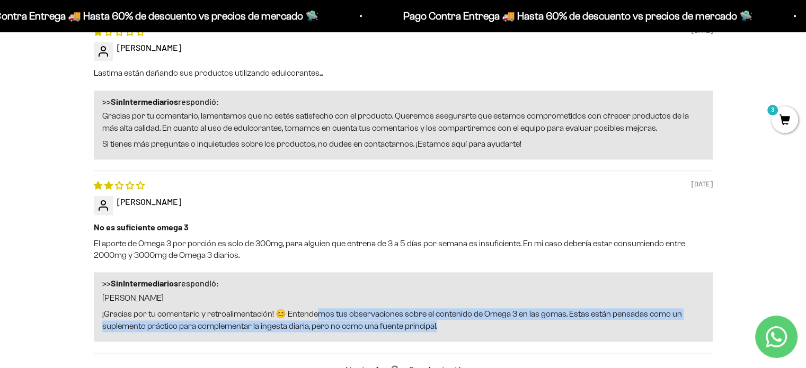
drag, startPoint x: 318, startPoint y: 319, endPoint x: 453, endPoint y: 325, distance: 134.6
click at [452, 325] on p "¡Gracias por tu comentario y retroalimentación! 😊 Entendemos tus observaciones …" at bounding box center [403, 320] width 602 height 24
click at [473, 322] on p "¡Gracias por tu comentario y retroalimentación! 😊 Entendemos tus observaciones …" at bounding box center [403, 320] width 602 height 24
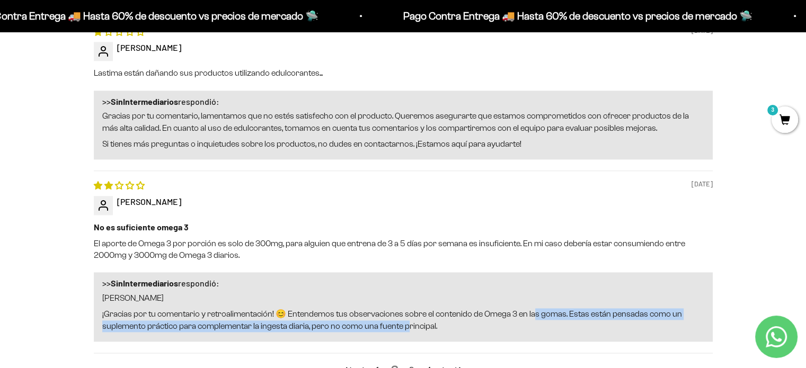
drag, startPoint x: 532, startPoint y: 312, endPoint x: 388, endPoint y: 336, distance: 146.1
click at [394, 334] on div ">> SinIntermediarios respondió: Hola Jorge ¡Gracias por tu comentario y retroal…" at bounding box center [403, 306] width 619 height 69
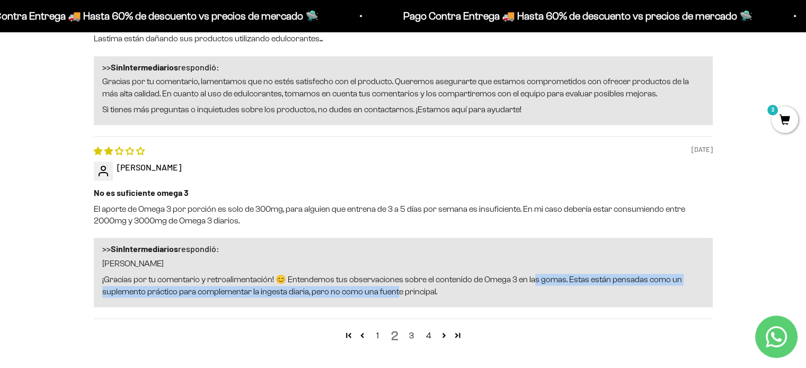
scroll to position [1349, 0]
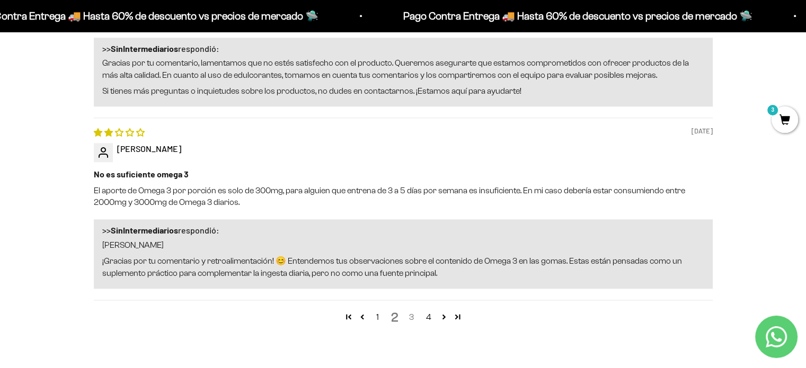
click at [412, 322] on link "3" at bounding box center [411, 317] width 17 height 13
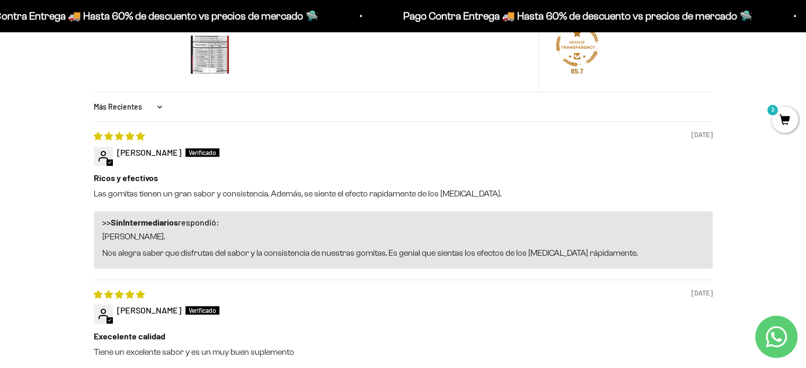
scroll to position [796, 0]
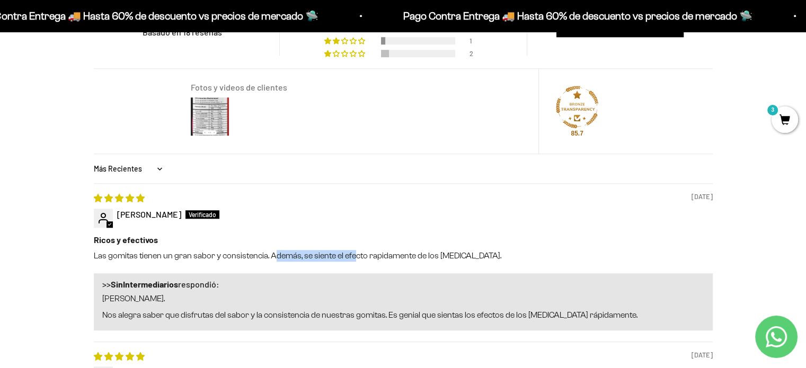
drag, startPoint x: 274, startPoint y: 251, endPoint x: 387, endPoint y: 273, distance: 115.0
click at [354, 255] on p "Las gomitas tienen un gran sabor y consistencia. Además, se siente el efecto ra…" at bounding box center [403, 256] width 619 height 12
drag, startPoint x: 387, startPoint y: 273, endPoint x: 389, endPoint y: 284, distance: 11.3
click at [389, 284] on div "10/08/2024 Tomas Pinzon Ricos y efectivos Las gomitas tienen un gran sabor y co…" at bounding box center [403, 262] width 619 height 158
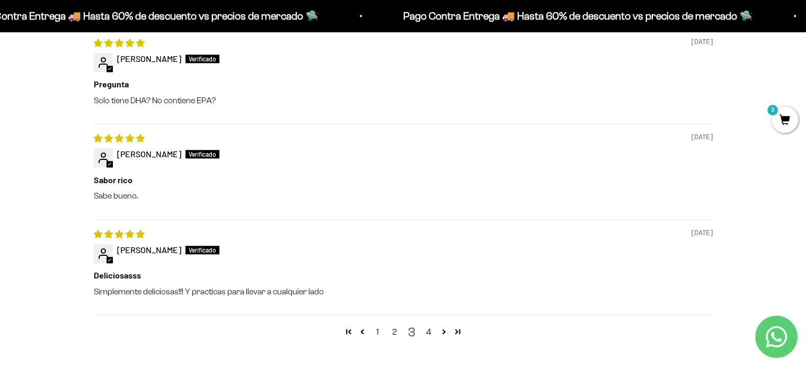
scroll to position [1220, 0]
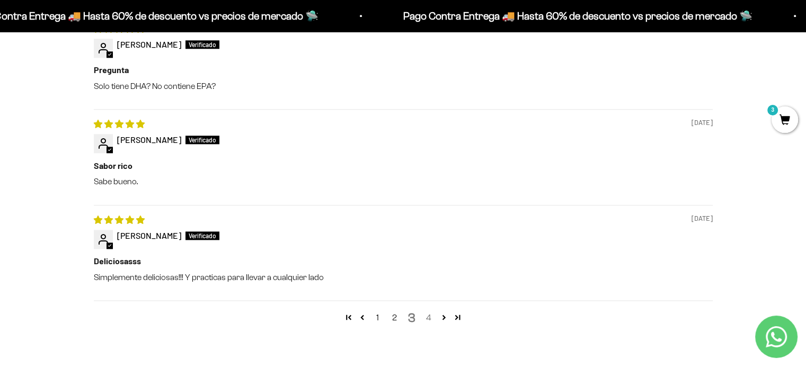
click at [433, 312] on link "4" at bounding box center [428, 317] width 17 height 13
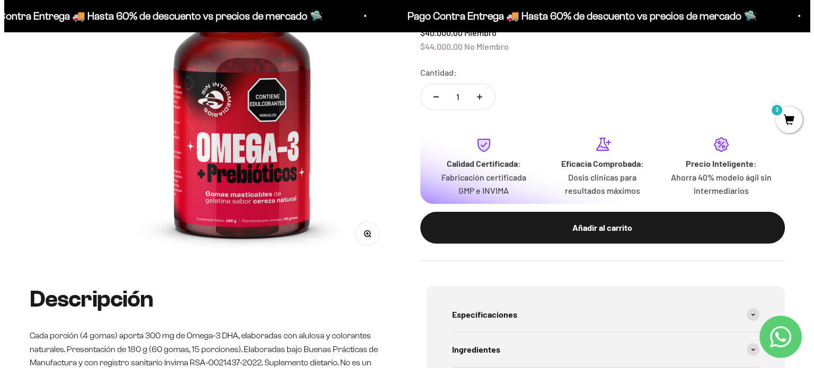
scroll to position [87, 0]
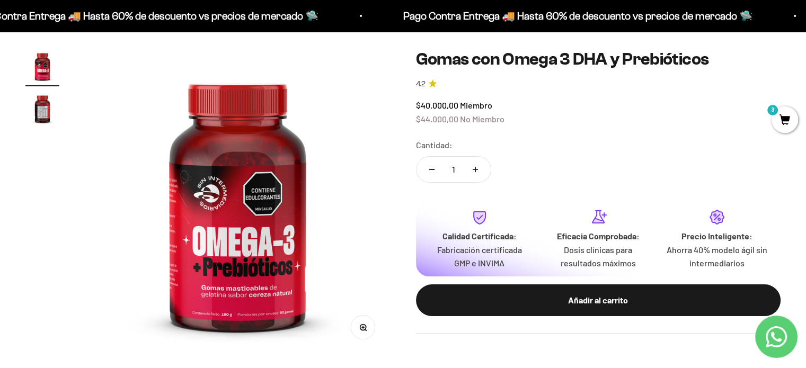
click at [785, 136] on div "Zoom Ir al artículo 1 Ir al artículo 2 Gomas con Omega 3 DHA y Prebióticos 4.2 …" at bounding box center [403, 202] width 806 height 356
click at [785, 127] on span "3" at bounding box center [784, 119] width 26 height 26
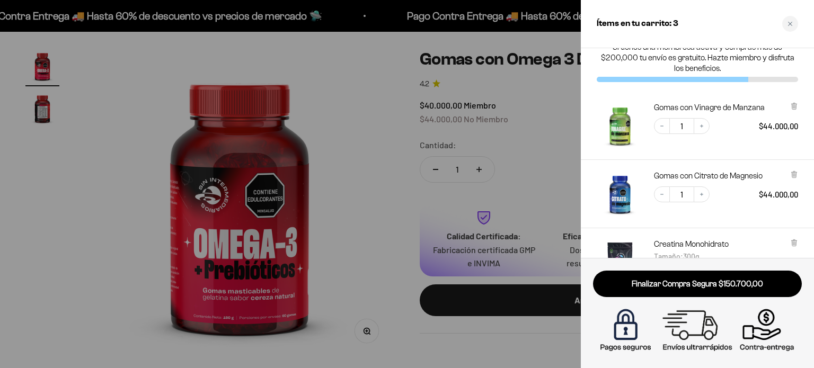
scroll to position [0, 0]
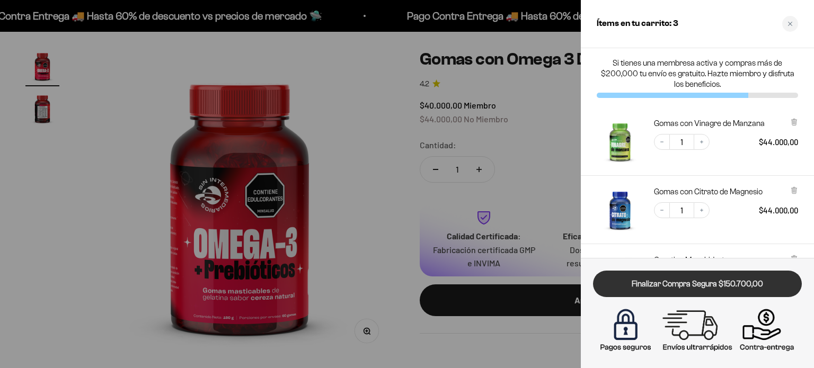
click at [677, 283] on link "Finalizar Compra Segura $150.700,00" at bounding box center [697, 284] width 209 height 27
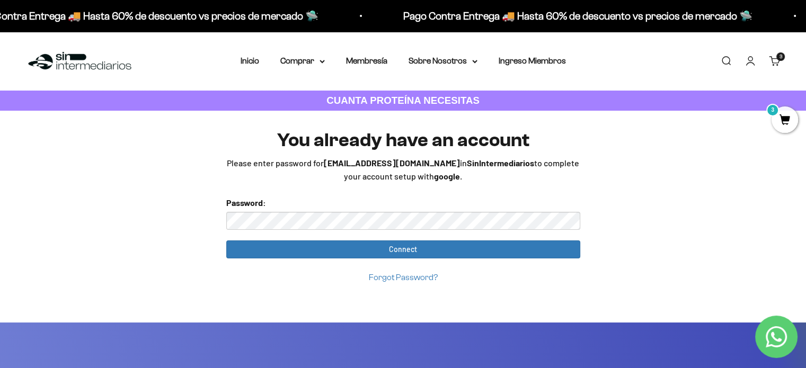
drag, startPoint x: 282, startPoint y: 172, endPoint x: 352, endPoint y: 175, distance: 70.0
click at [319, 175] on div "You already have an account Please enter password for [EMAIL_ADDRESS][DOMAIN_NA…" at bounding box center [403, 156] width 354 height 53
click at [397, 175] on div "You already have an account Please enter password for [EMAIL_ADDRESS][DOMAIN_NA…" at bounding box center [403, 156] width 354 height 53
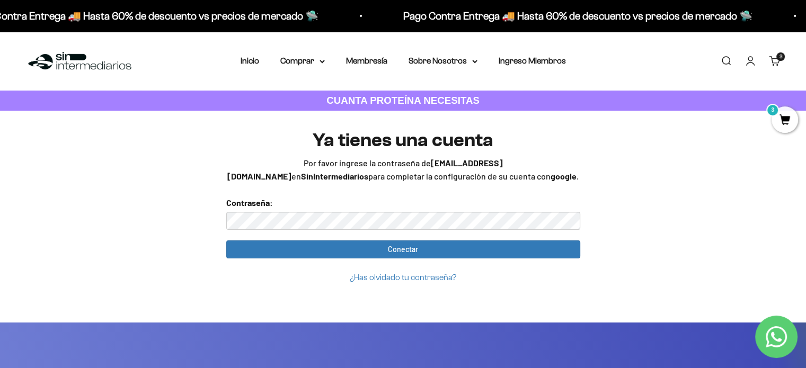
drag, startPoint x: 347, startPoint y: 163, endPoint x: 436, endPoint y: 175, distance: 89.3
click at [436, 175] on div "Ya tienes una cuenta Por favor ingrese la contraseña de [EMAIL_ADDRESS][DOMAIN_…" at bounding box center [403, 156] width 354 height 53
click at [436, 175] on font "para completar la configuración de su cuenta con" at bounding box center [459, 176] width 182 height 10
click at [428, 279] on font "¿Has olvidado tu contraseña?" at bounding box center [403, 277] width 106 height 9
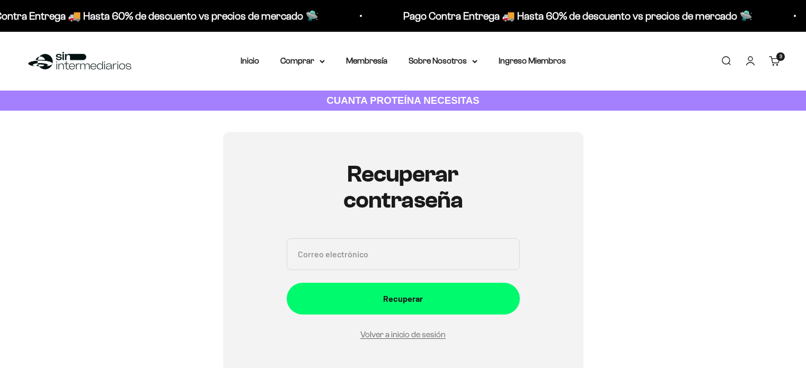
scroll to position [119, 0]
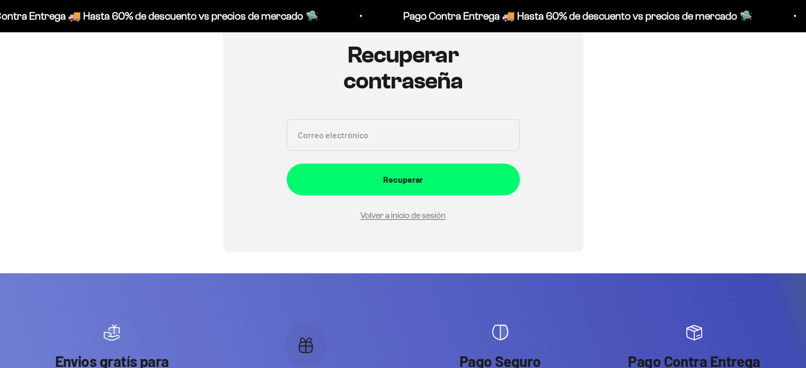
click at [413, 133] on input "Correo electrónico" at bounding box center [403, 135] width 233 height 32
type input "[EMAIL_ADDRESS][DOMAIN_NAME]"
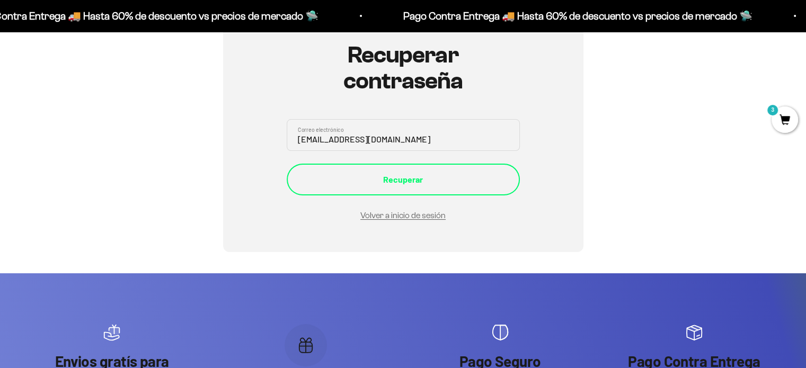
click at [409, 179] on div "Recuperar" at bounding box center [403, 180] width 191 height 14
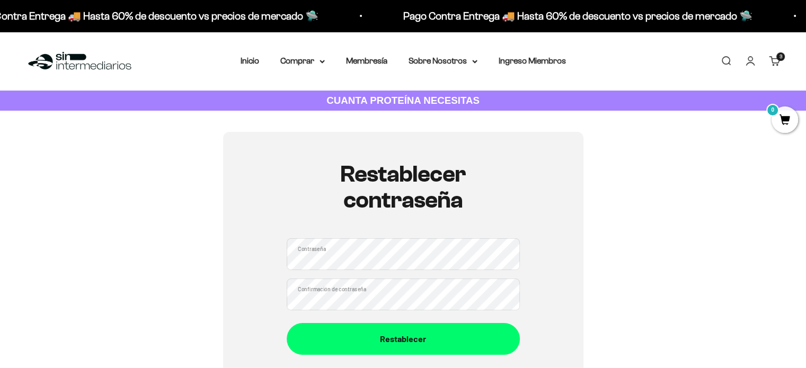
click at [400, 271] on div "Contraseña Confirmación de contraseña" at bounding box center [403, 274] width 233 height 72
click at [262, 261] on div "Restablecer contraseña Contraseña Confirmación de contraseña Restablecer" at bounding box center [403, 258] width 360 height 253
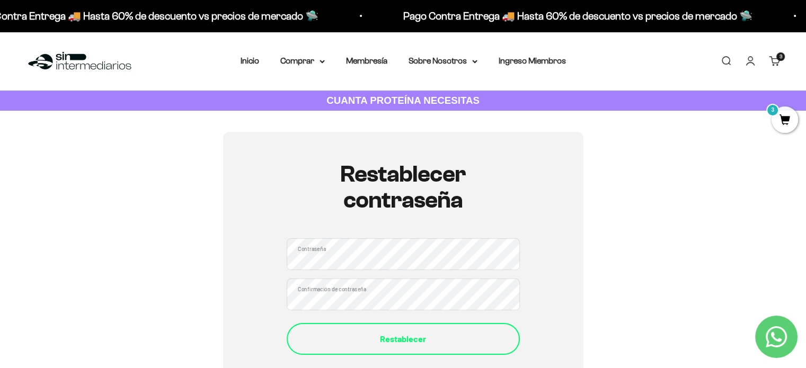
click at [376, 332] on div "Restablecer" at bounding box center [403, 339] width 191 height 14
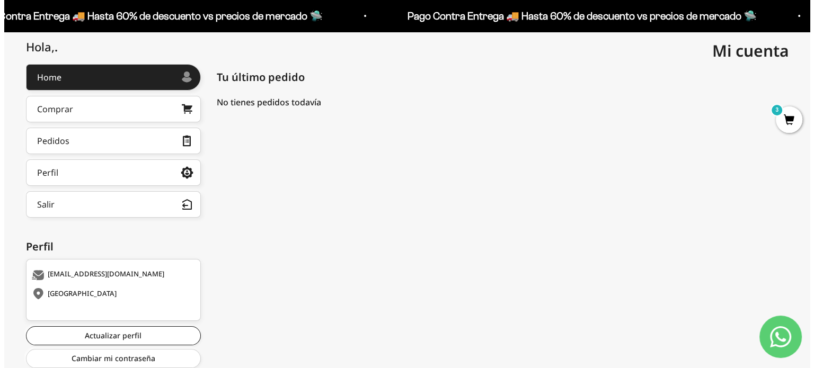
scroll to position [100, 0]
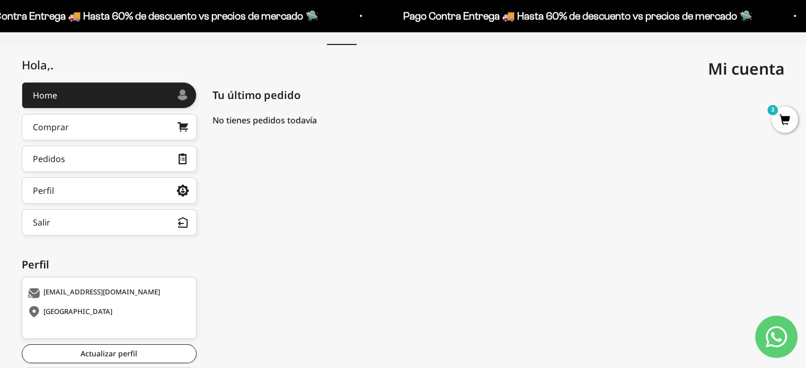
click at [784, 126] on span "3" at bounding box center [784, 119] width 26 height 26
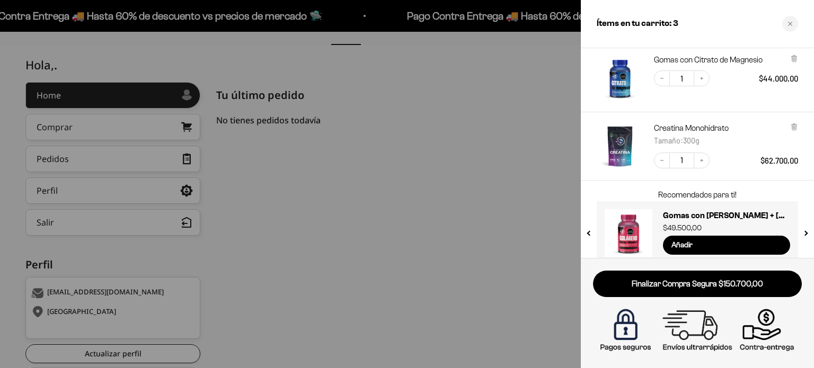
scroll to position [146, 0]
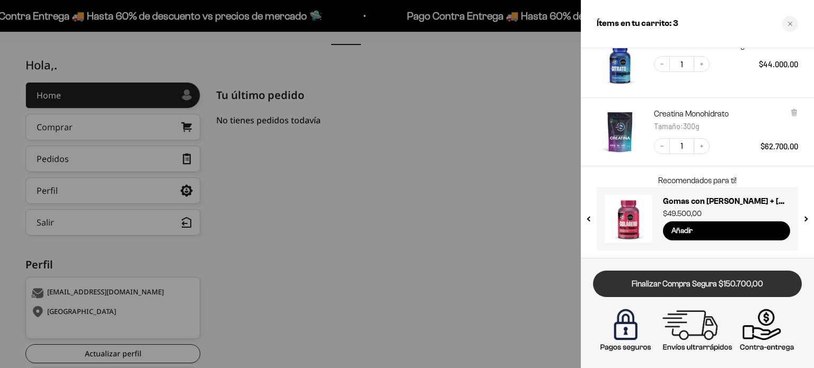
click at [710, 278] on link "Finalizar Compra Segura $150.700,00" at bounding box center [697, 284] width 209 height 27
